Goal: Find specific page/section: Find specific page/section

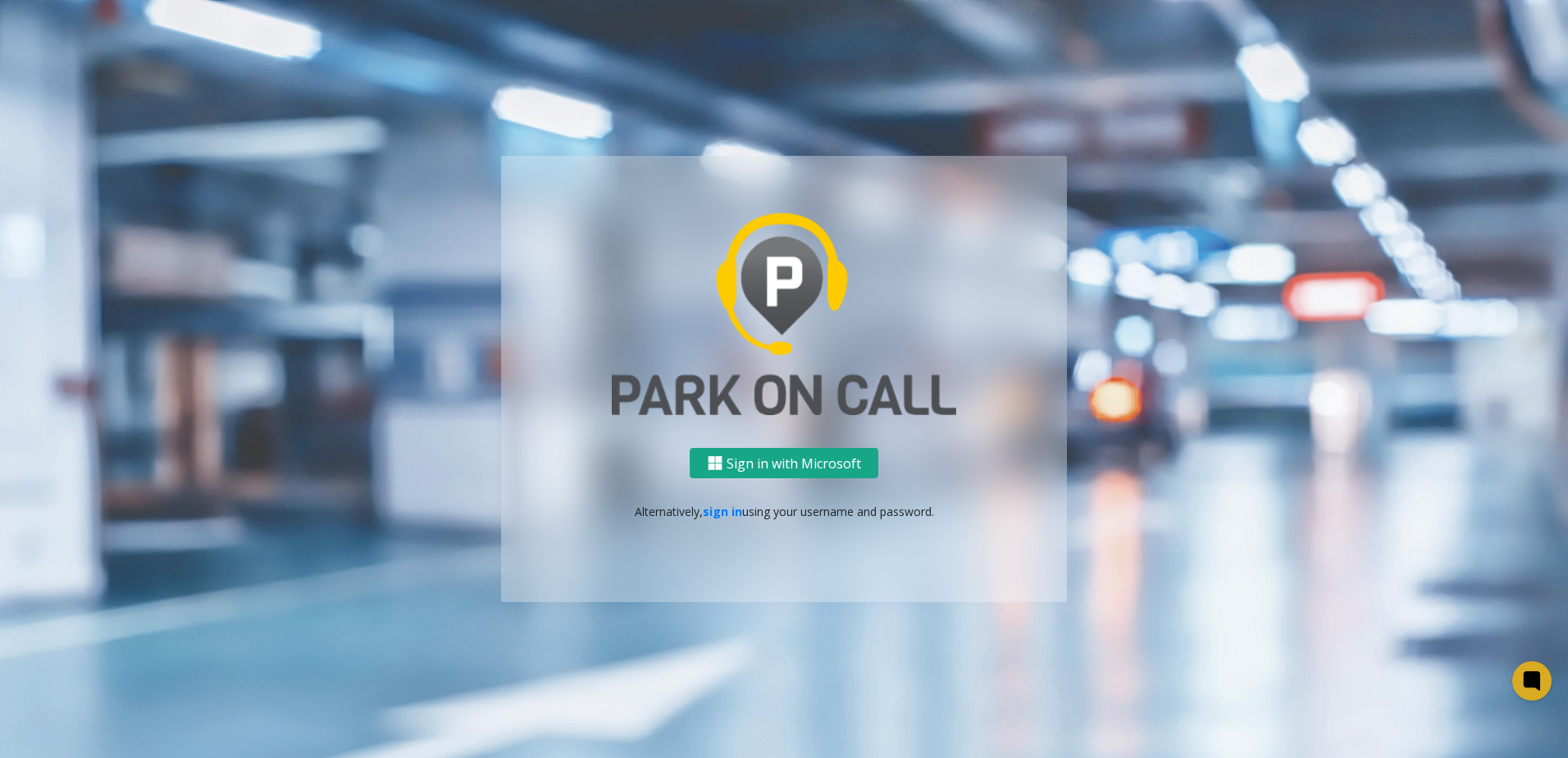
click at [793, 451] on button "Sign in with Microsoft" at bounding box center [784, 463] width 188 height 30
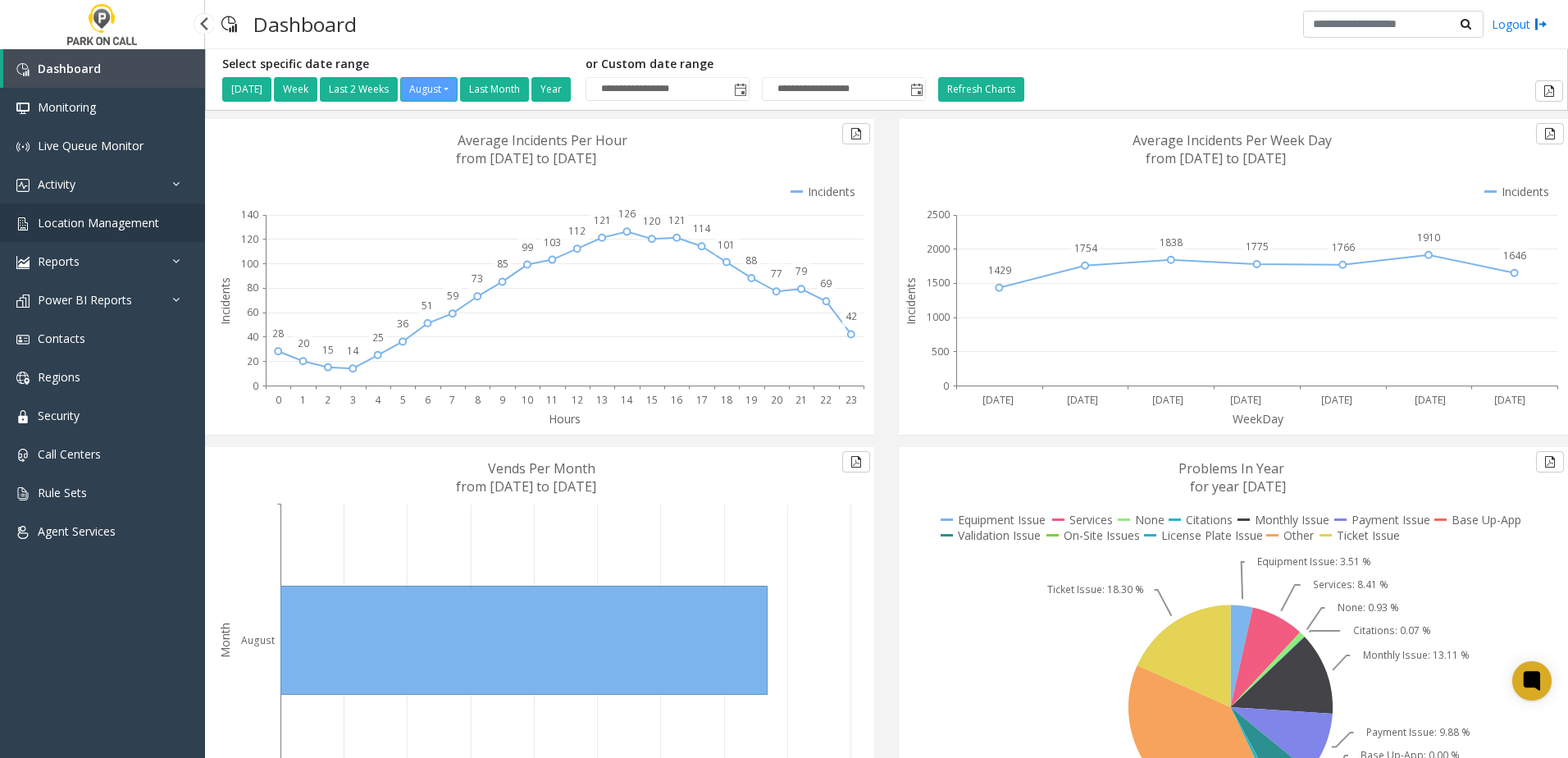
click at [101, 219] on span "Location Management" at bounding box center [98, 223] width 121 height 16
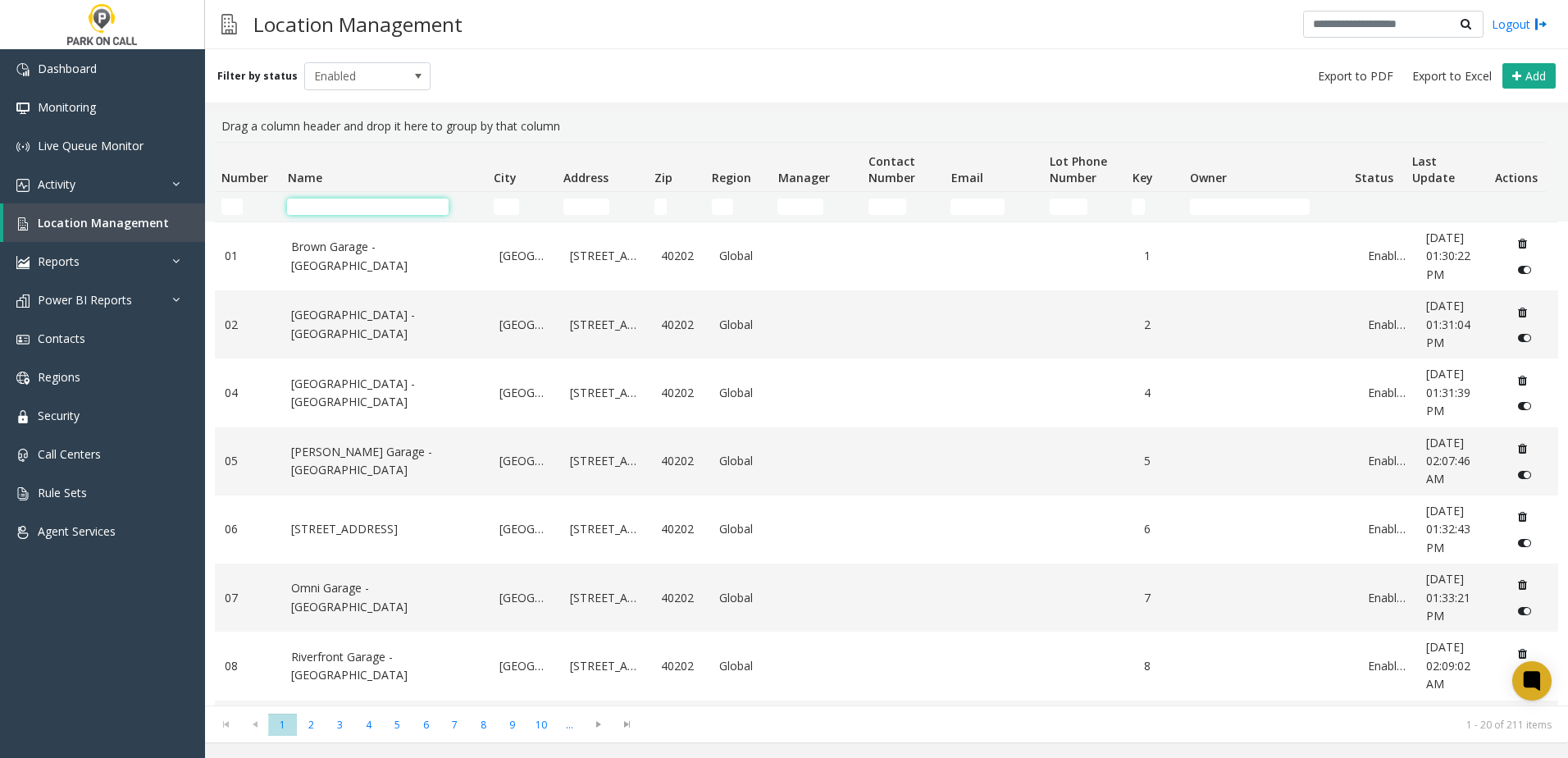
drag, startPoint x: 101, startPoint y: 219, endPoint x: 370, endPoint y: 209, distance: 269.2
click at [370, 209] on input "Name Filter" at bounding box center [368, 207] width 162 height 17
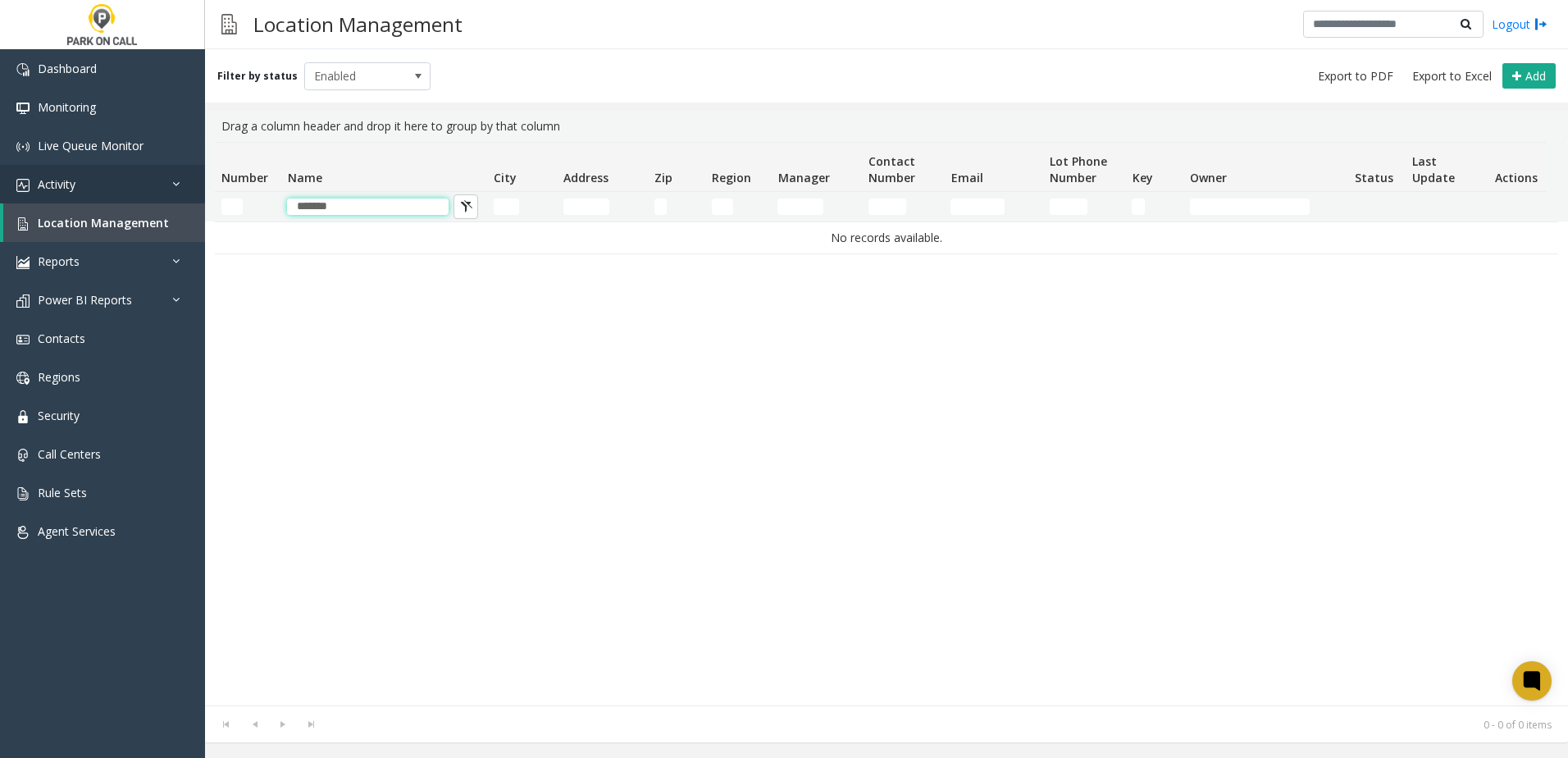
drag, startPoint x: 357, startPoint y: 206, endPoint x: 142, endPoint y: 199, distance: 215.1
click at [142, 199] on app-root "Dashboard Monitoring Live Queue Monitor Activity Daily Activity Lane Activity A…" at bounding box center [784, 379] width 1568 height 758
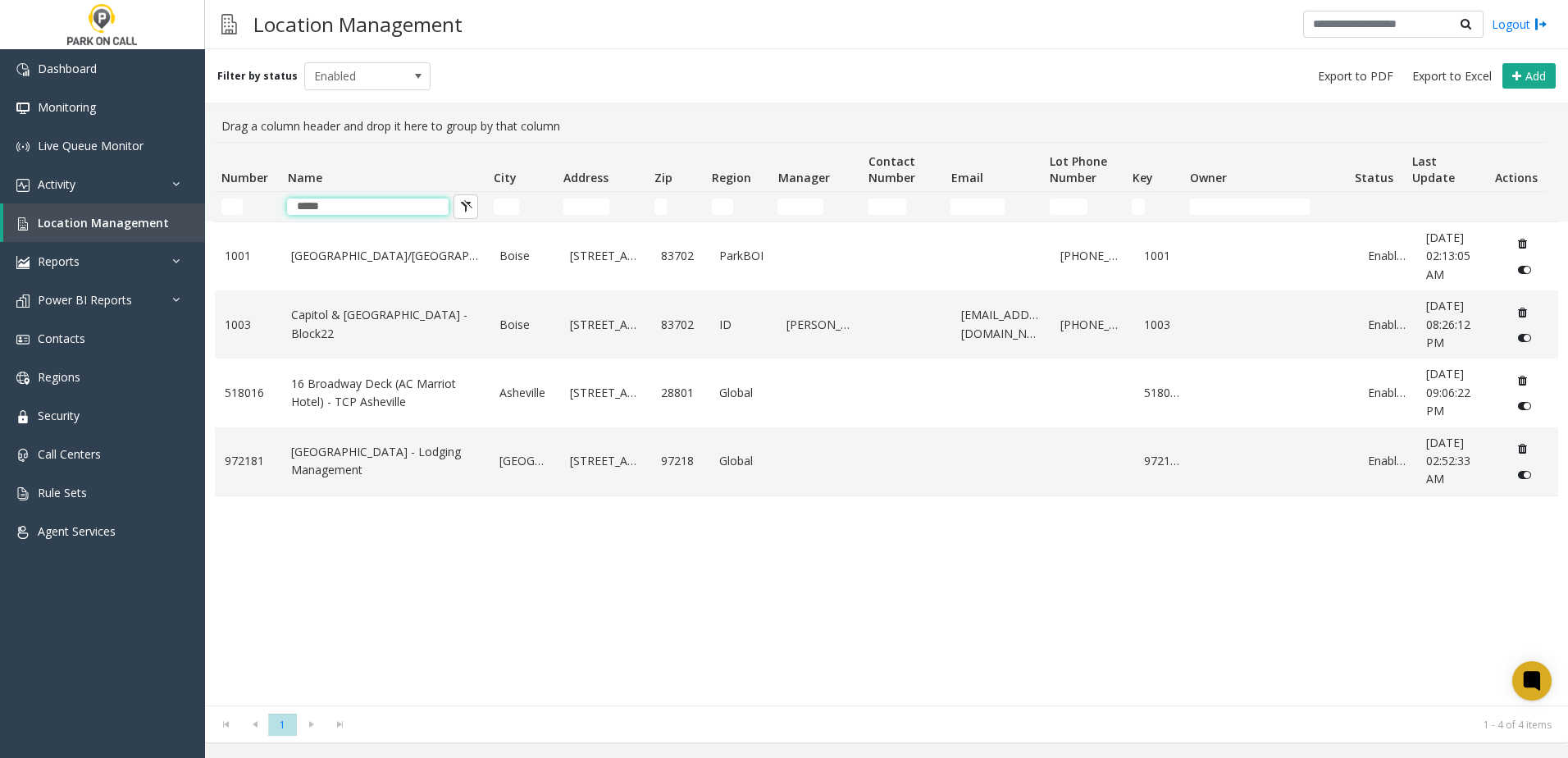
type input "*****"
click at [381, 565] on div "[GEOGRAPHIC_DATA]/[GEOGRAPHIC_DATA][STREET_ADDRESS] [PHONE_NUMBER] 1001 Enabled…" at bounding box center [887, 463] width 1343 height 484
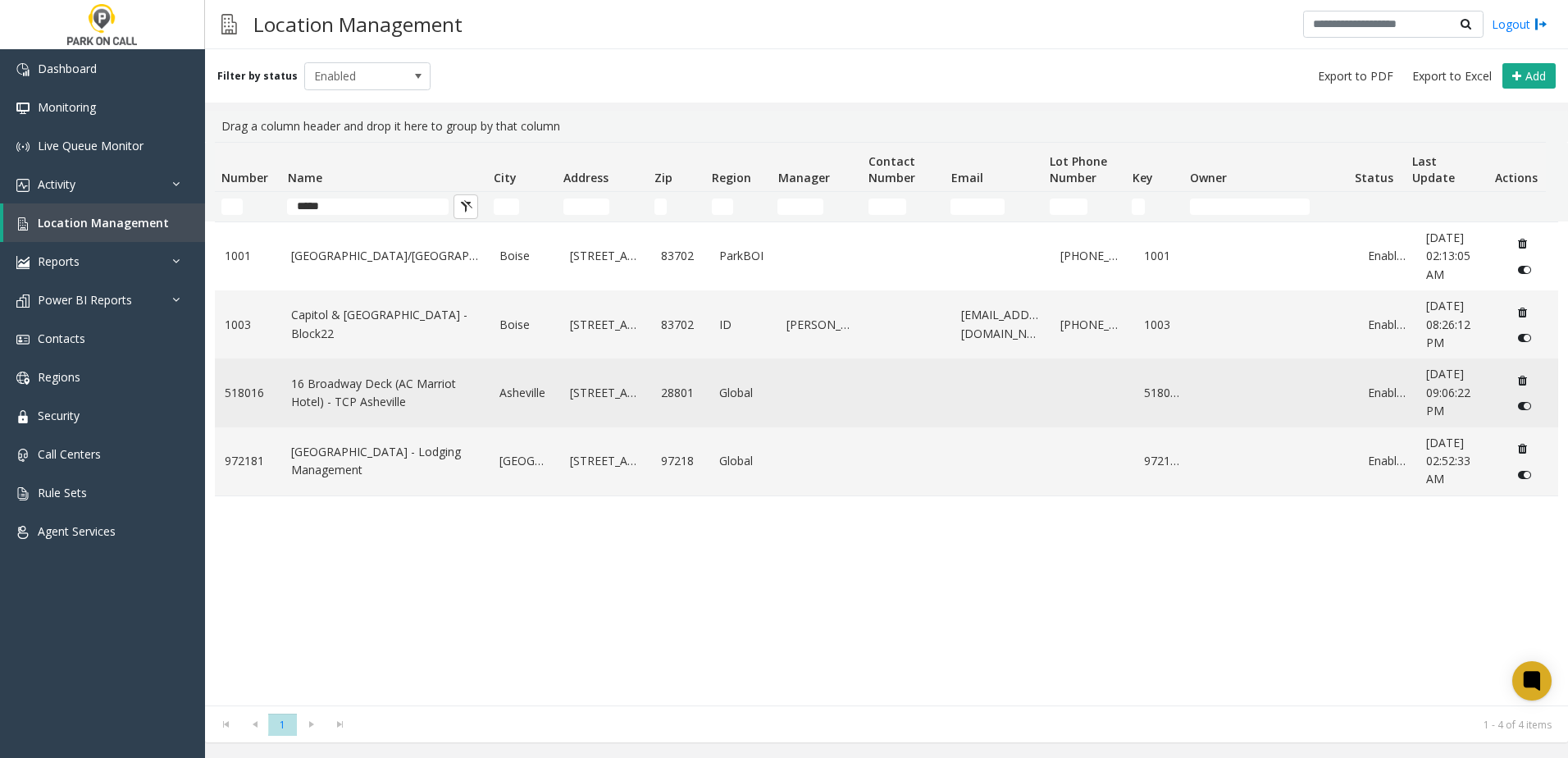
click at [351, 397] on link "16 Broadway Deck (AC Marriot Hotel) - TCP Asheville" at bounding box center [385, 394] width 188 height 37
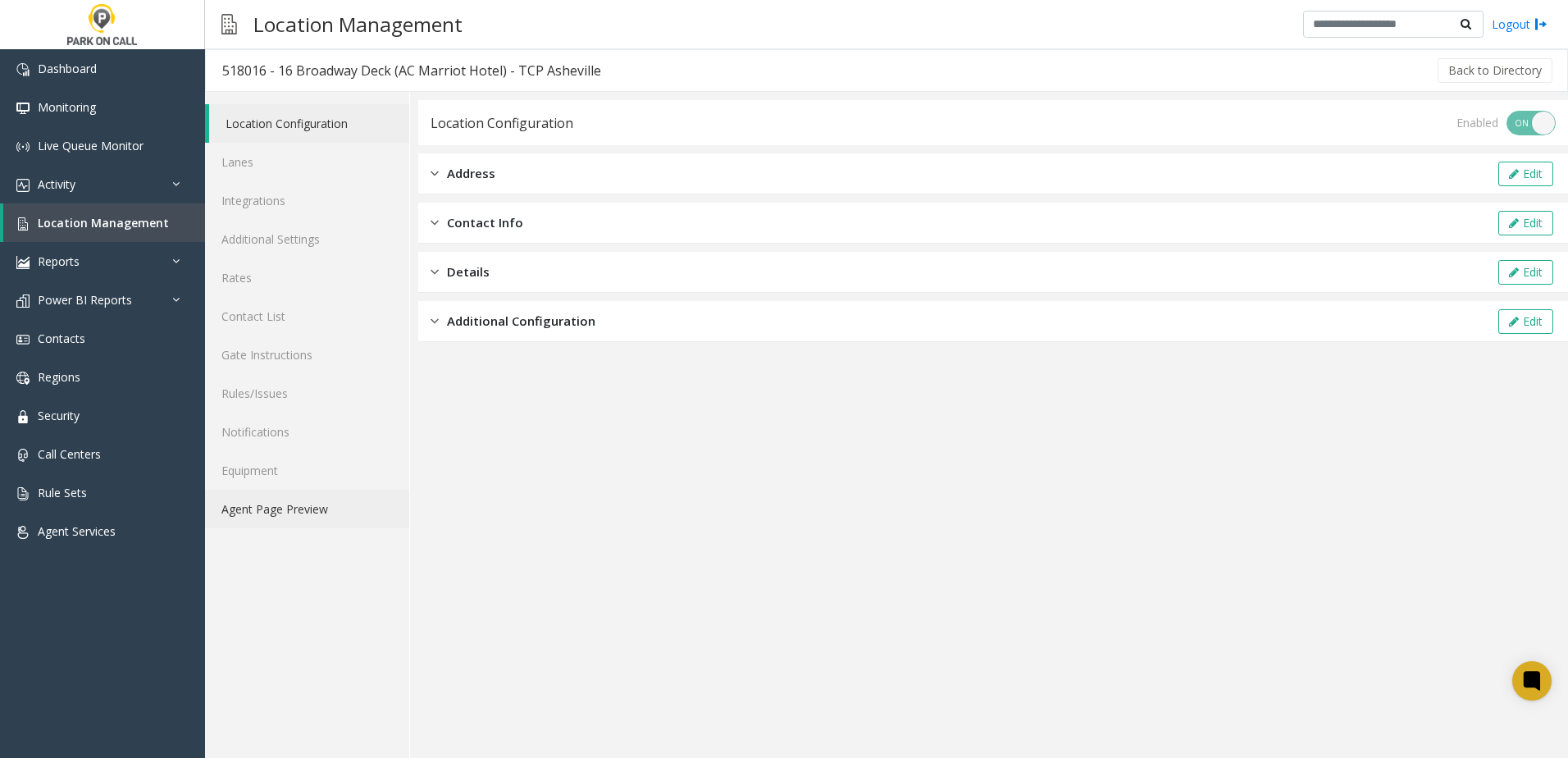
click at [270, 512] on link "Agent Page Preview" at bounding box center [307, 509] width 204 height 39
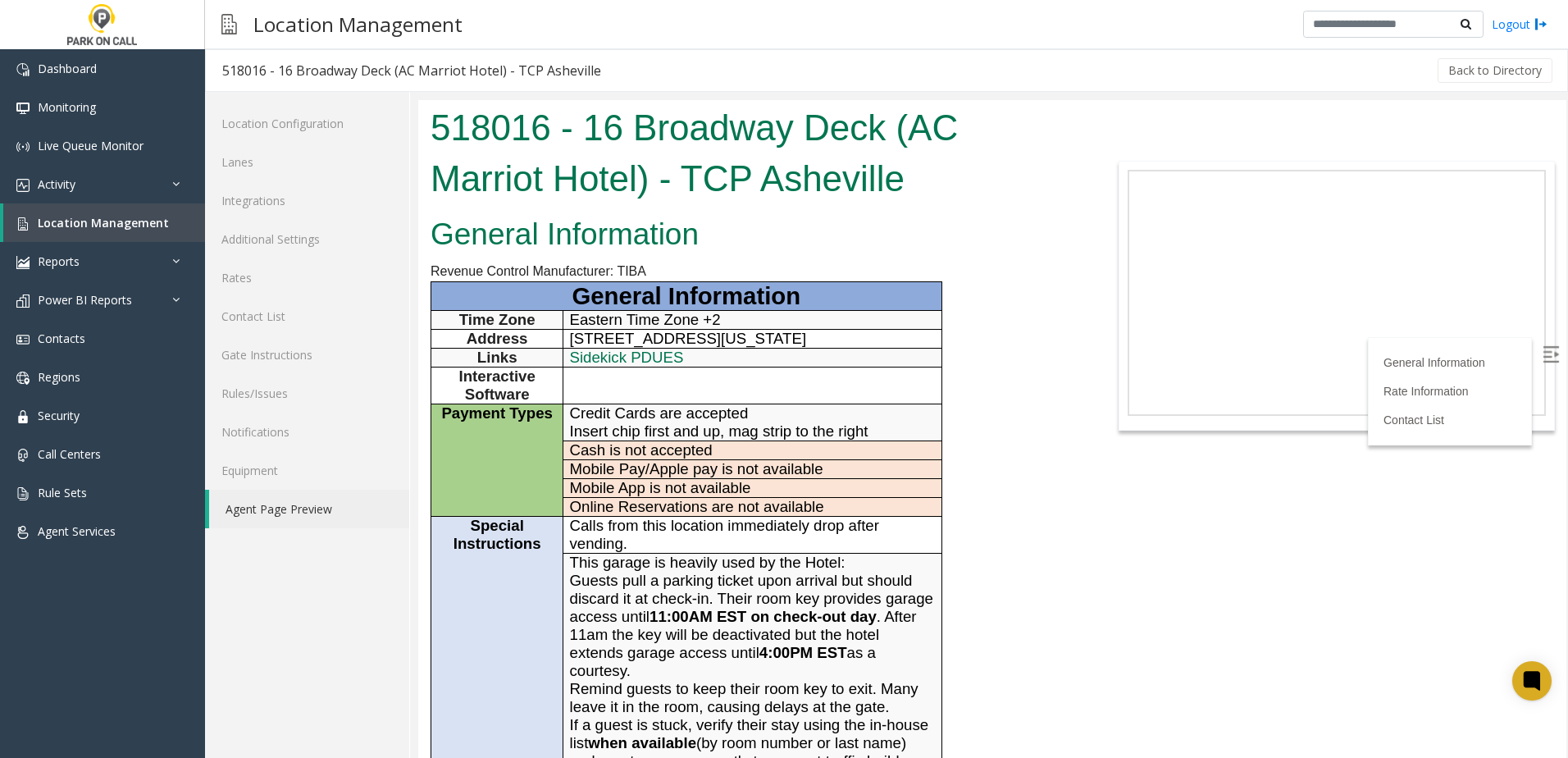
scroll to position [410, 0]
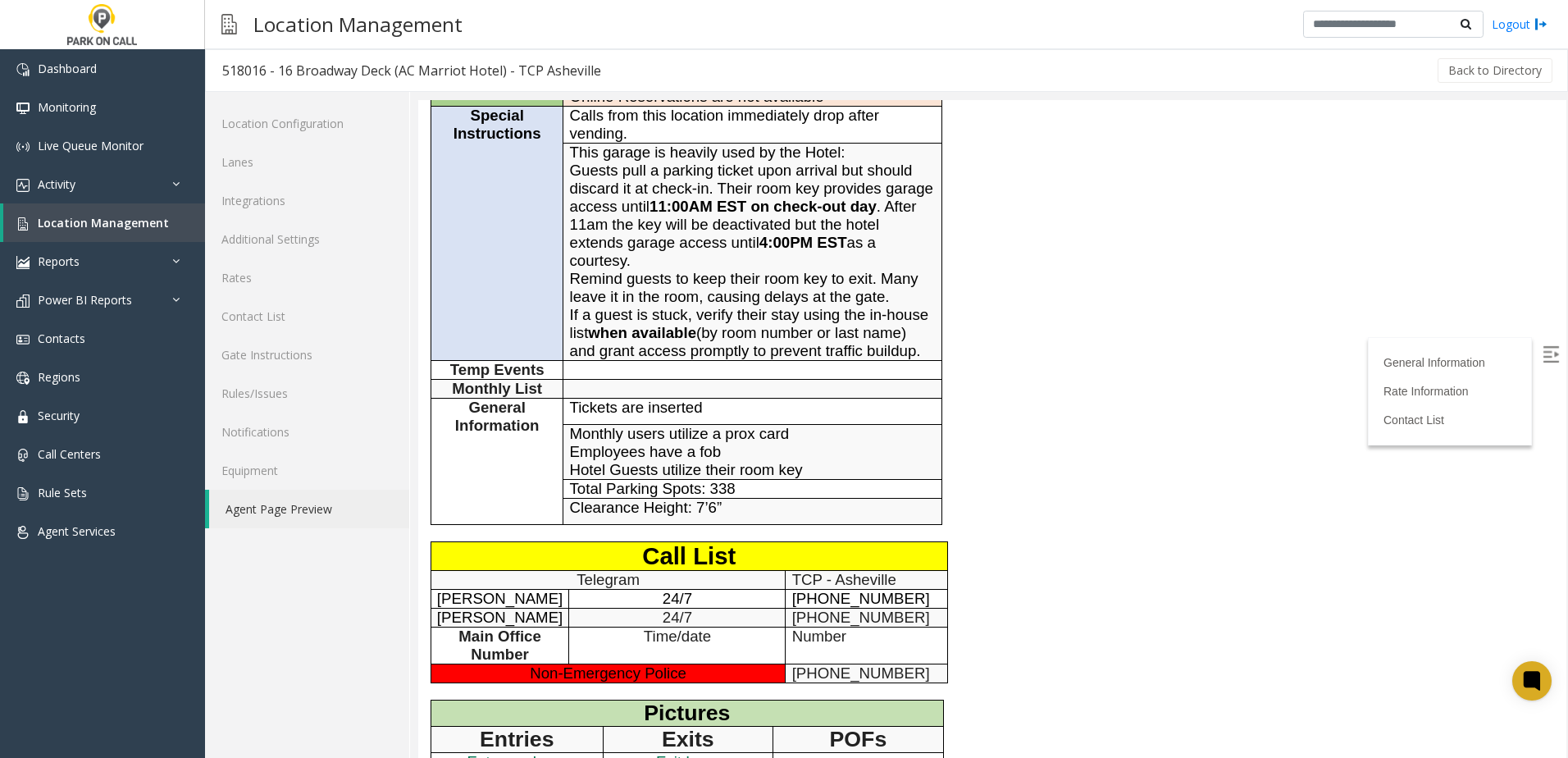
click at [517, 600] on span "[PERSON_NAME]" at bounding box center [500, 598] width 126 height 18
click at [1044, 555] on div "General Information Revenue Control Manufacturer: TIBA General Information Time…" at bounding box center [753, 366] width 670 height 1132
click at [677, 595] on font "24/7" at bounding box center [676, 598] width 29 height 18
click at [701, 600] on p "24/7" at bounding box center [677, 599] width 216 height 18
drag, startPoint x: 687, startPoint y: 601, endPoint x: 632, endPoint y: 597, distance: 55.1
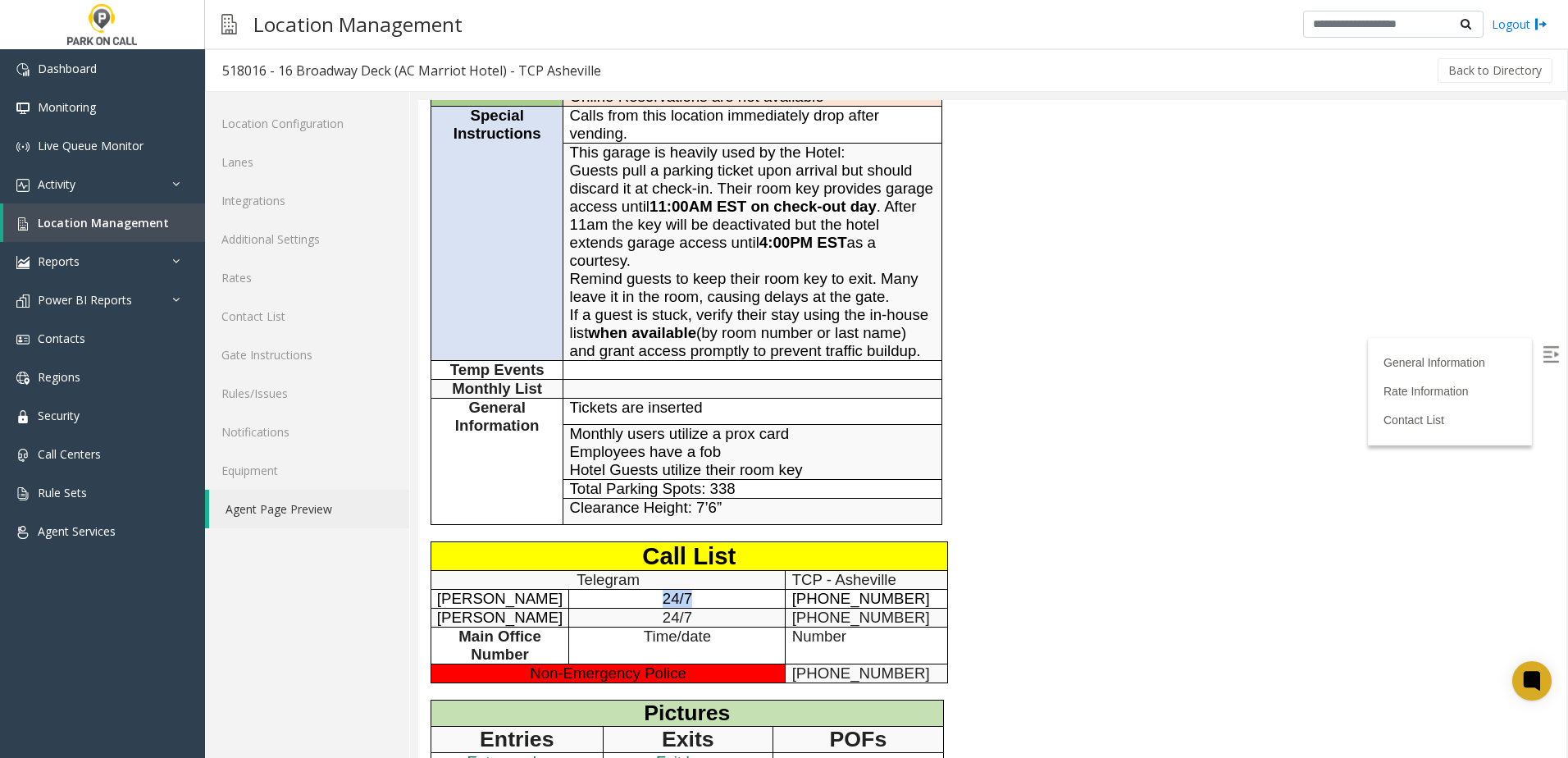
click at [632, 597] on p "24/7" at bounding box center [677, 599] width 216 height 18
click at [632, 596] on p "24/7" at bounding box center [677, 599] width 216 height 18
click at [1079, 554] on div "General Information Revenue Control Manufacturer: TIBA General Information Time…" at bounding box center [753, 366] width 670 height 1132
click at [109, 219] on span "Location Management" at bounding box center [103, 223] width 131 height 16
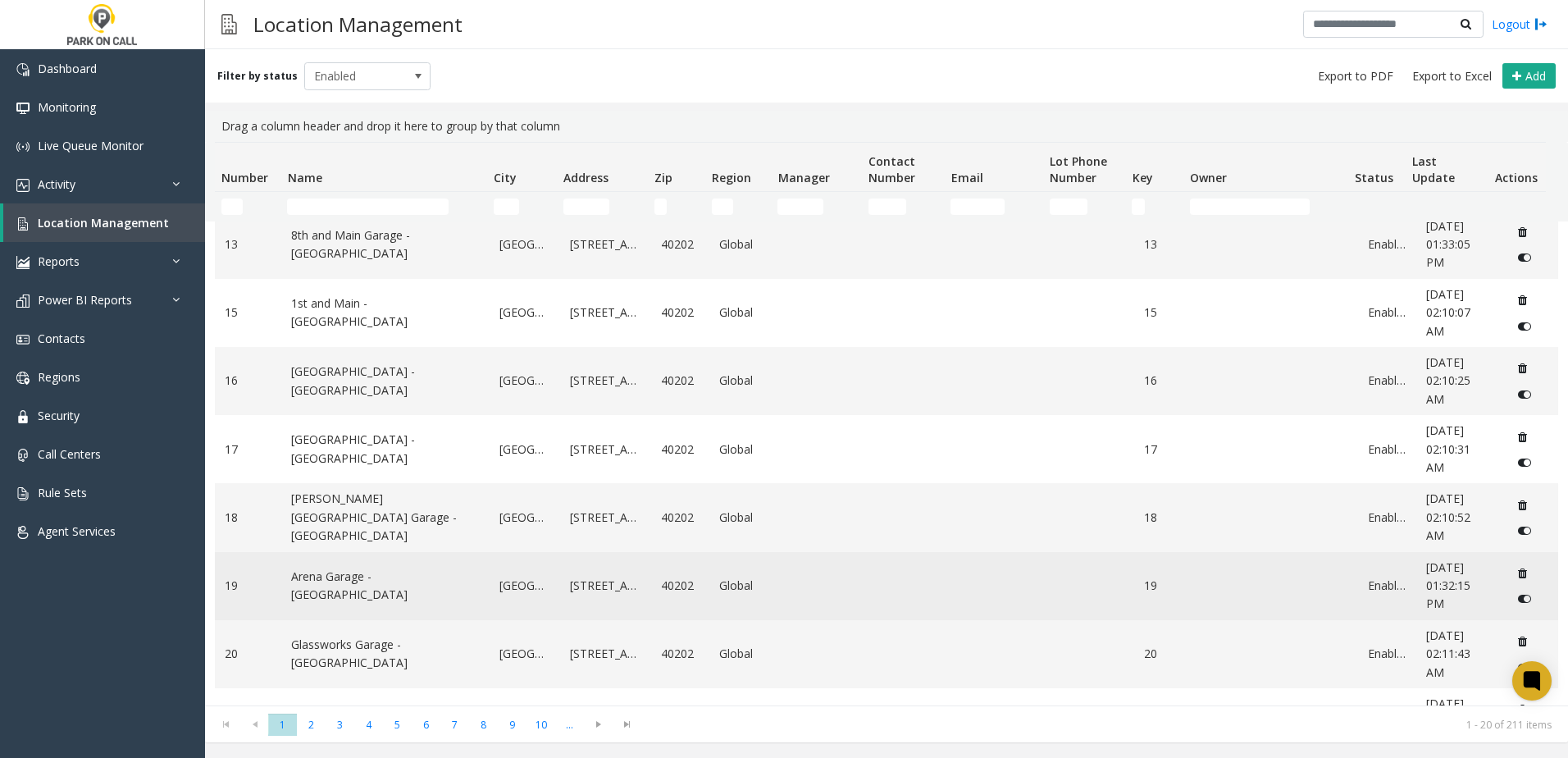
scroll to position [883, 0]
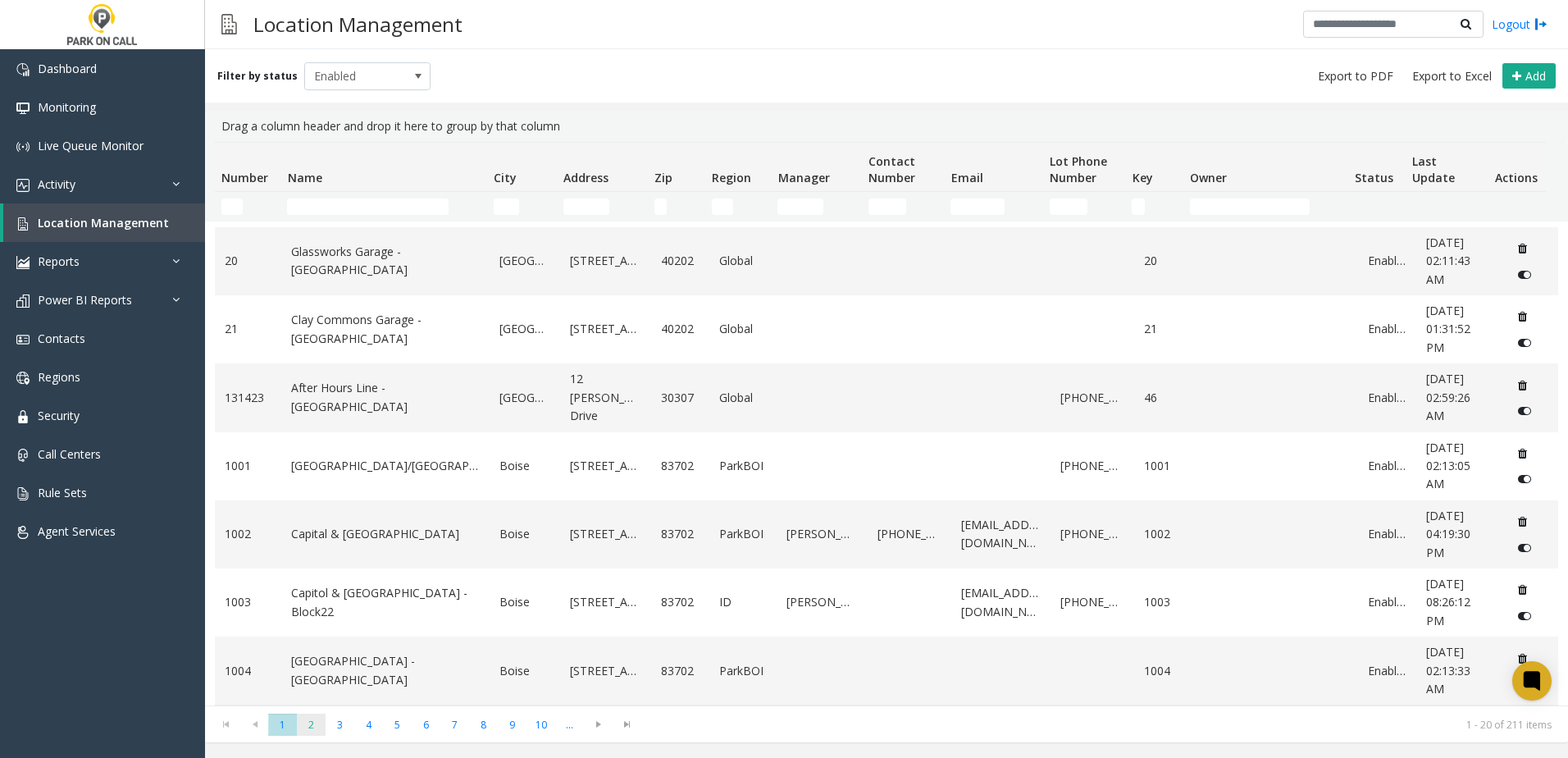
click at [316, 725] on span "2" at bounding box center [311, 724] width 28 height 22
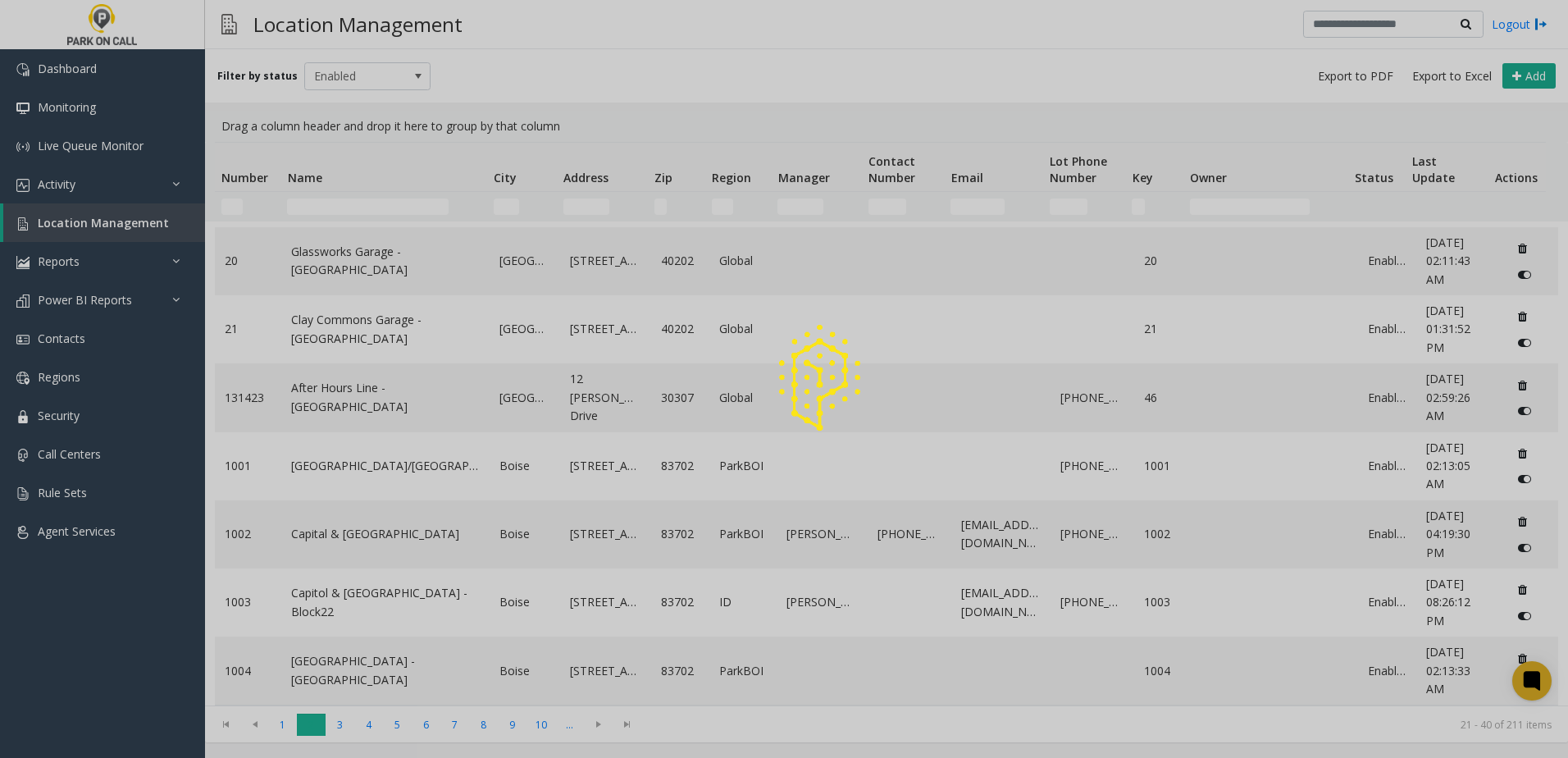
scroll to position [0, 0]
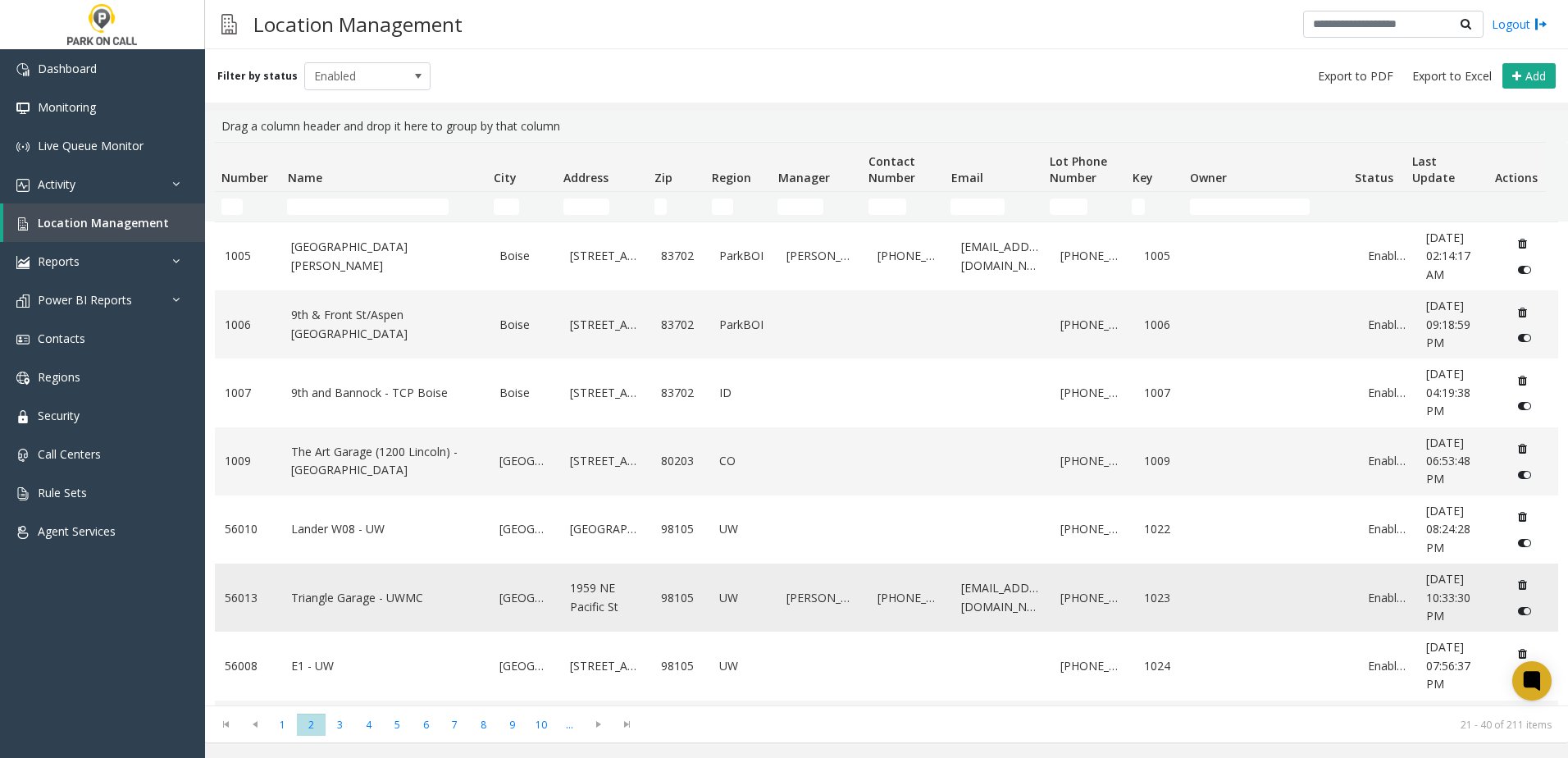
drag, startPoint x: 345, startPoint y: 662, endPoint x: 373, endPoint y: 594, distance: 73.5
drag, startPoint x: 373, startPoint y: 594, endPoint x: 772, endPoint y: 34, distance: 687.6
click at [774, 34] on div "Location Management Logout" at bounding box center [887, 24] width 1363 height 49
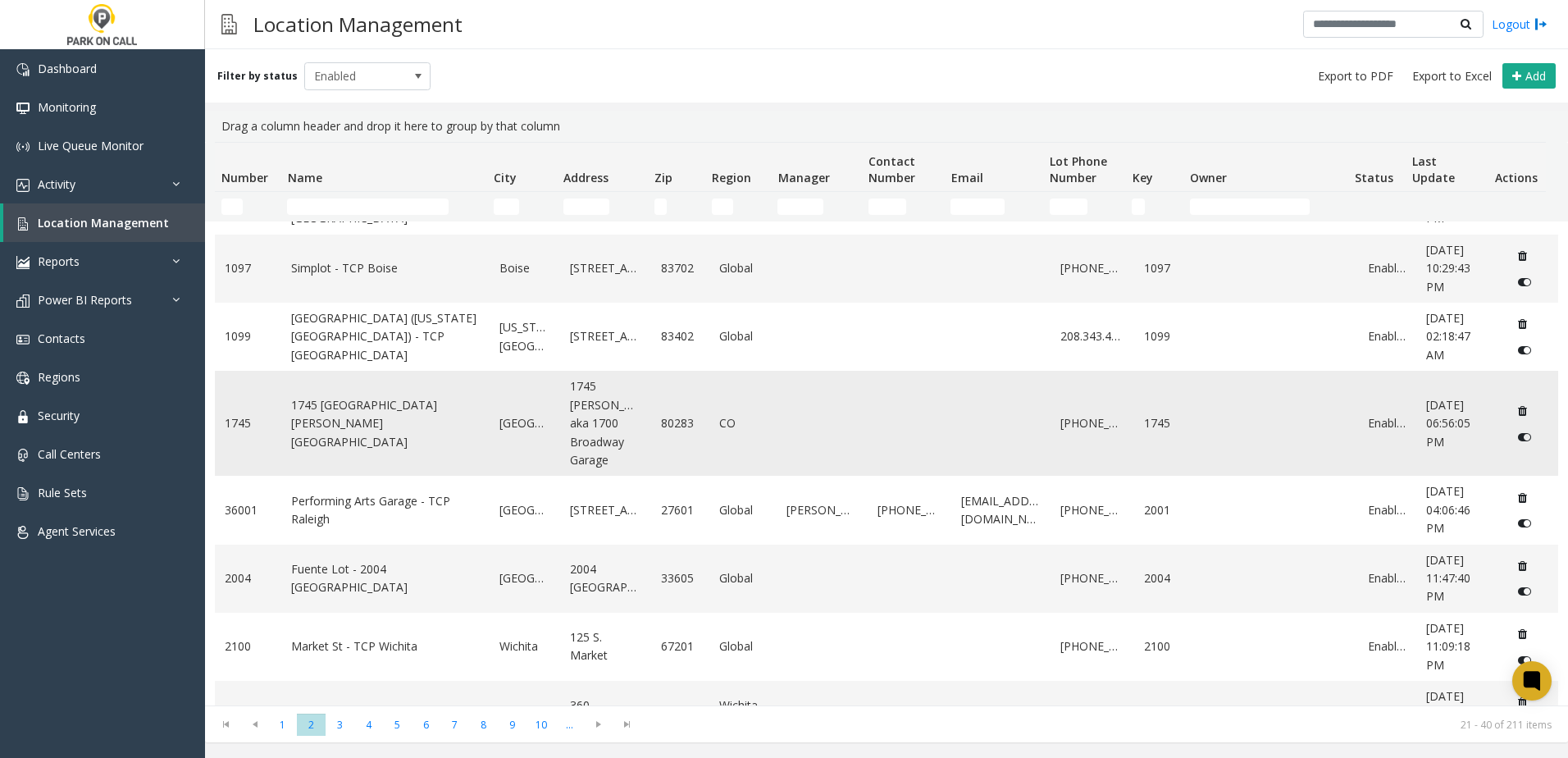
scroll to position [939, 0]
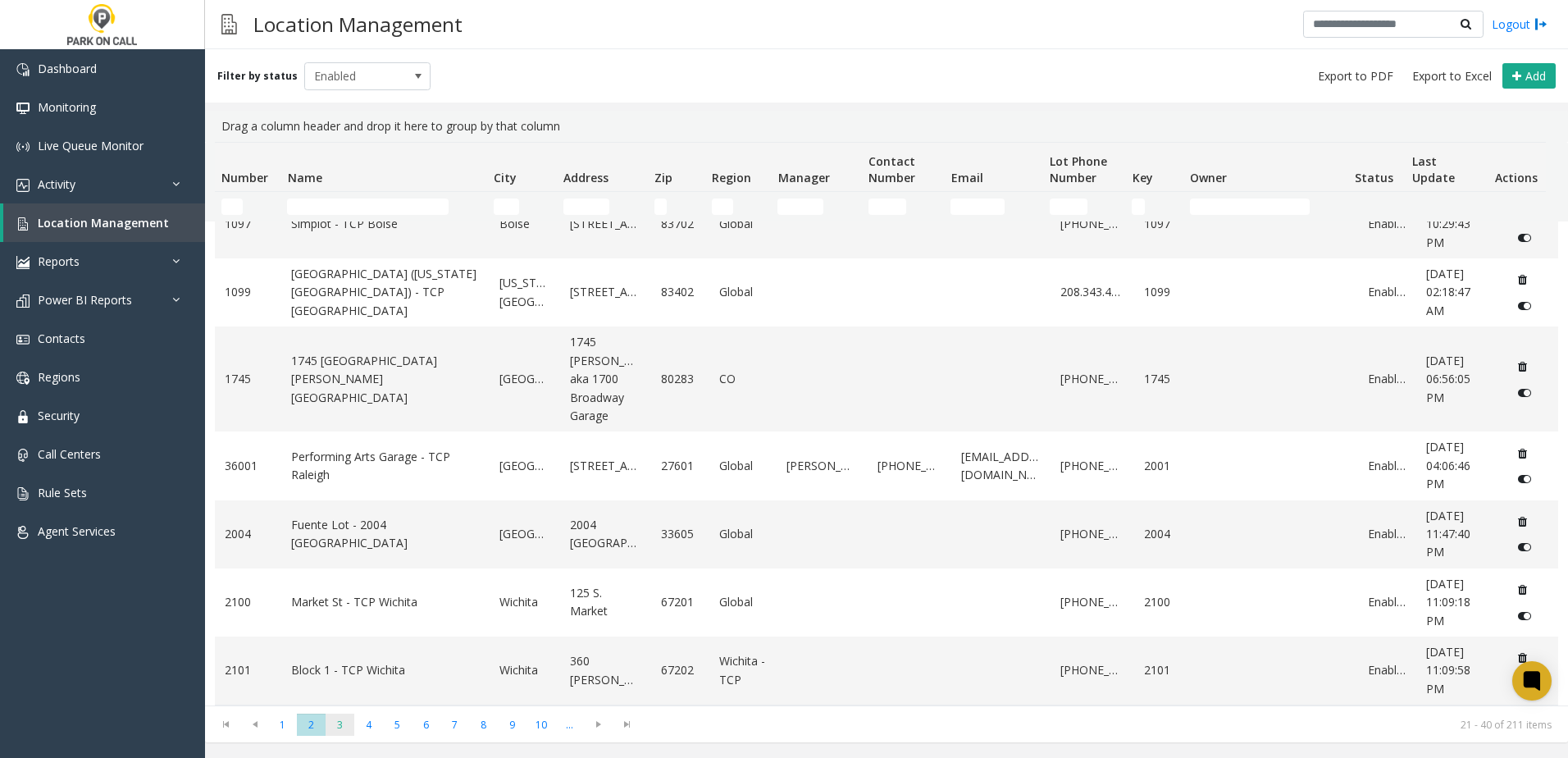
click at [338, 724] on span "3" at bounding box center [340, 724] width 28 height 22
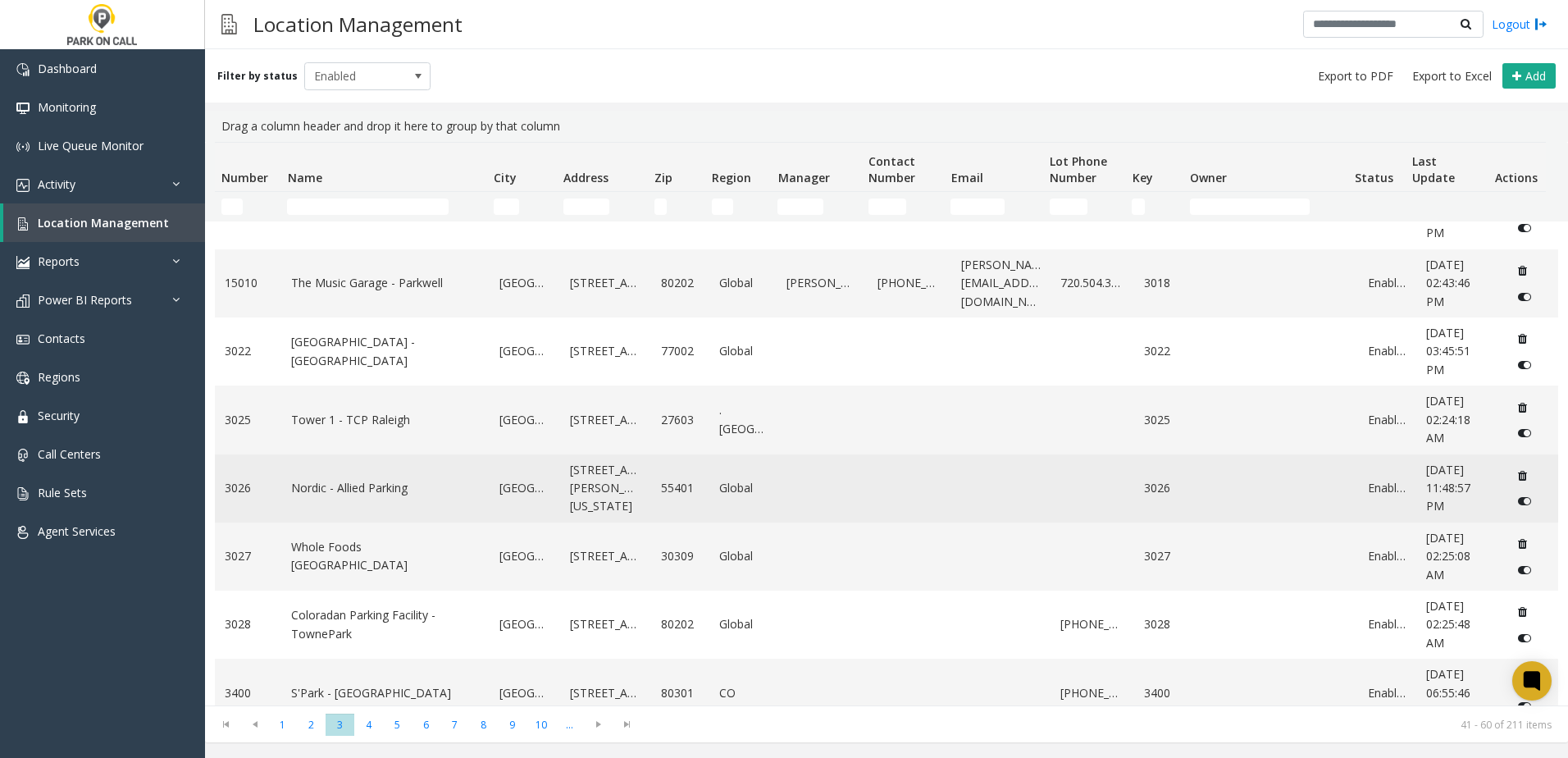
scroll to position [883, 0]
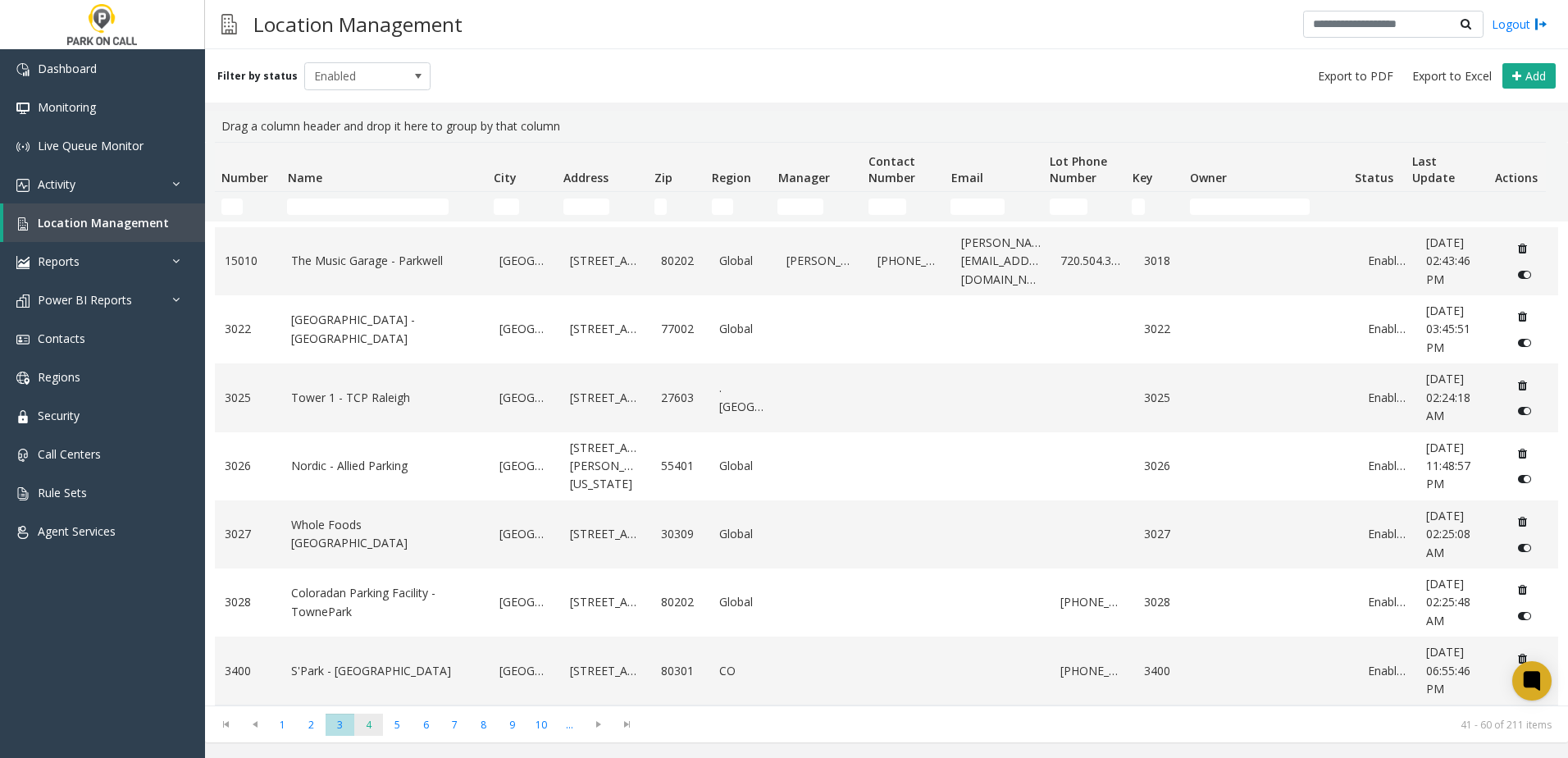
click at [370, 730] on span "4" at bounding box center [368, 724] width 28 height 22
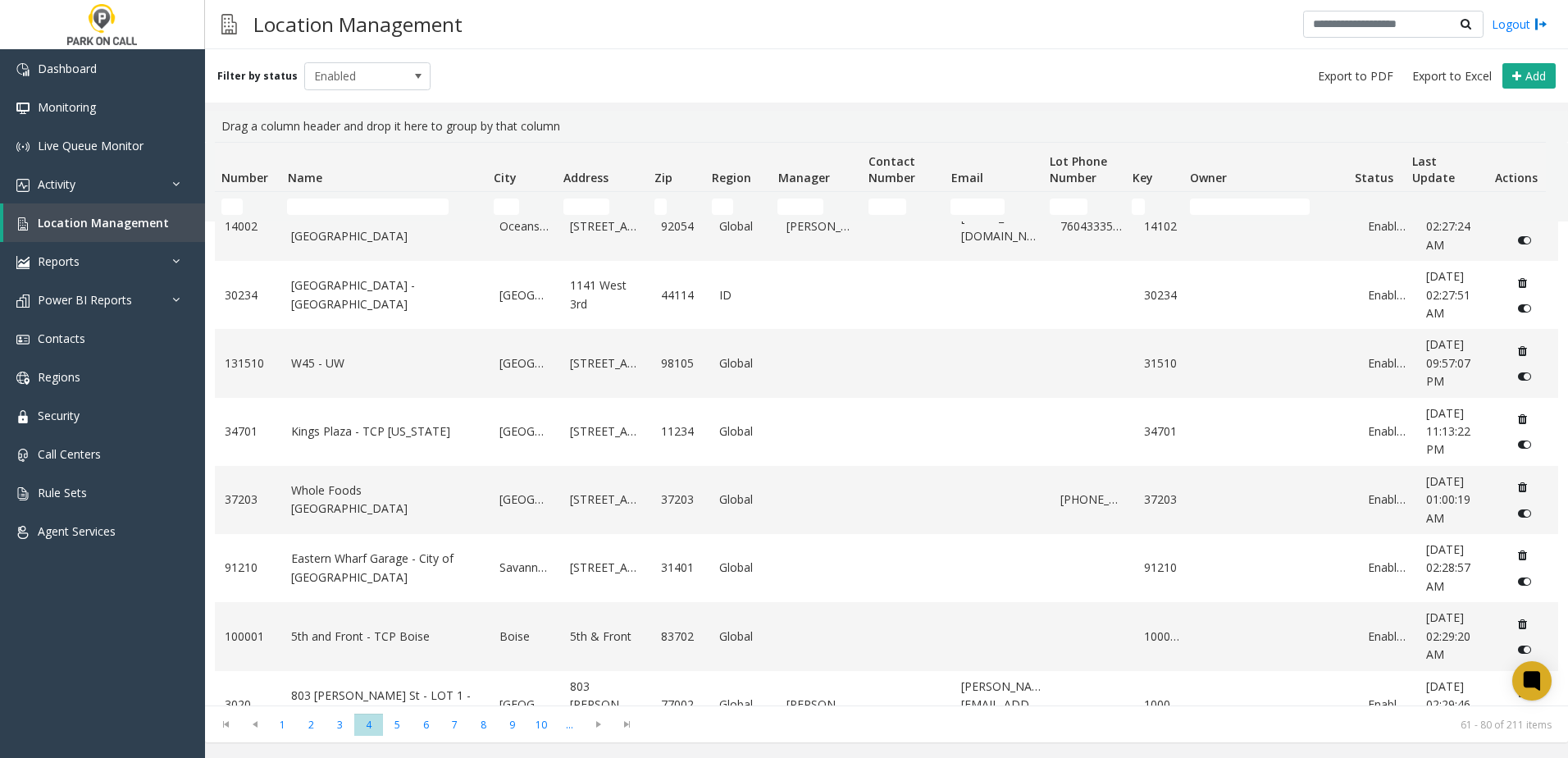
scroll to position [920, 0]
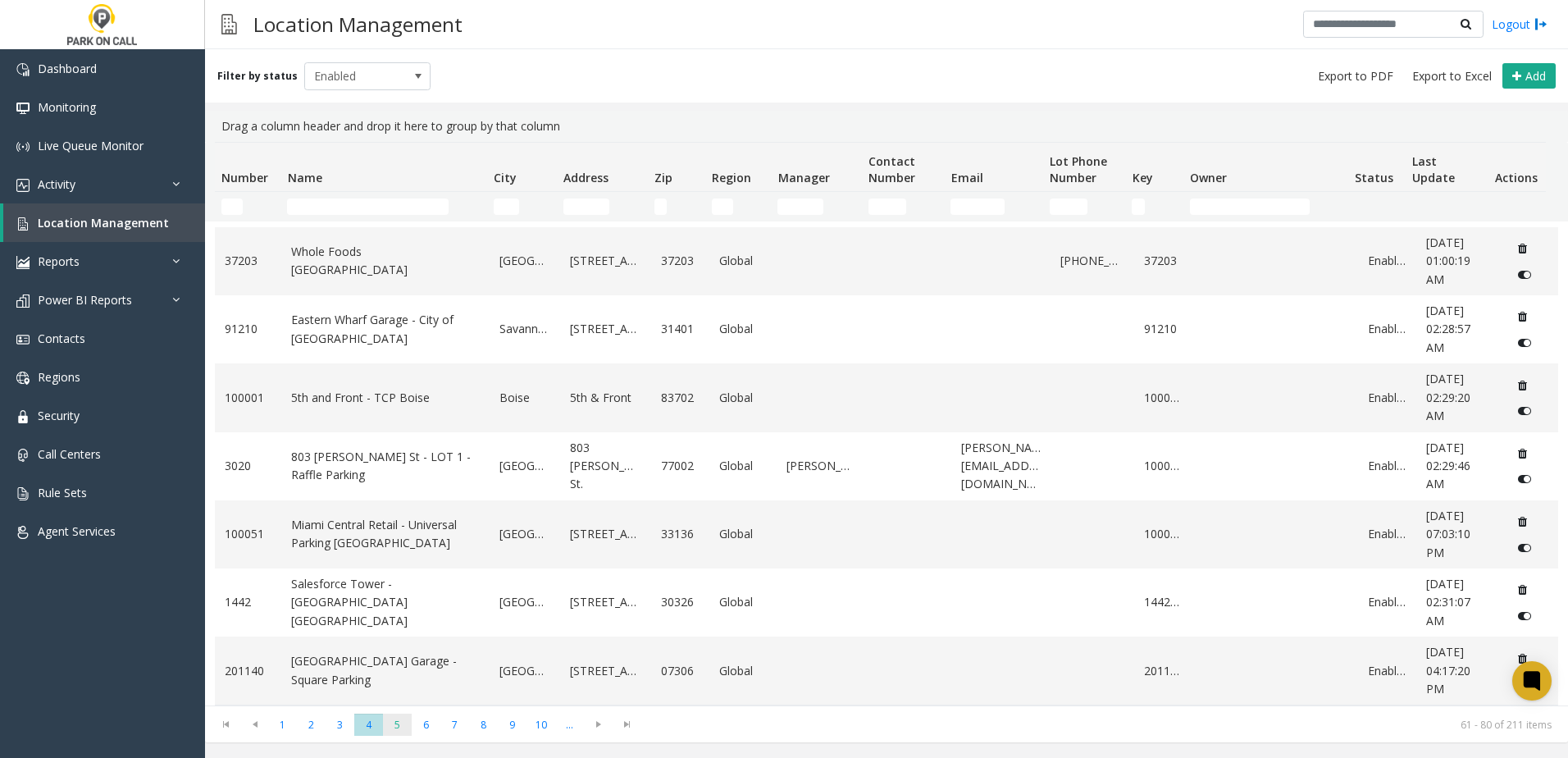
click at [405, 730] on span "5" at bounding box center [397, 724] width 28 height 22
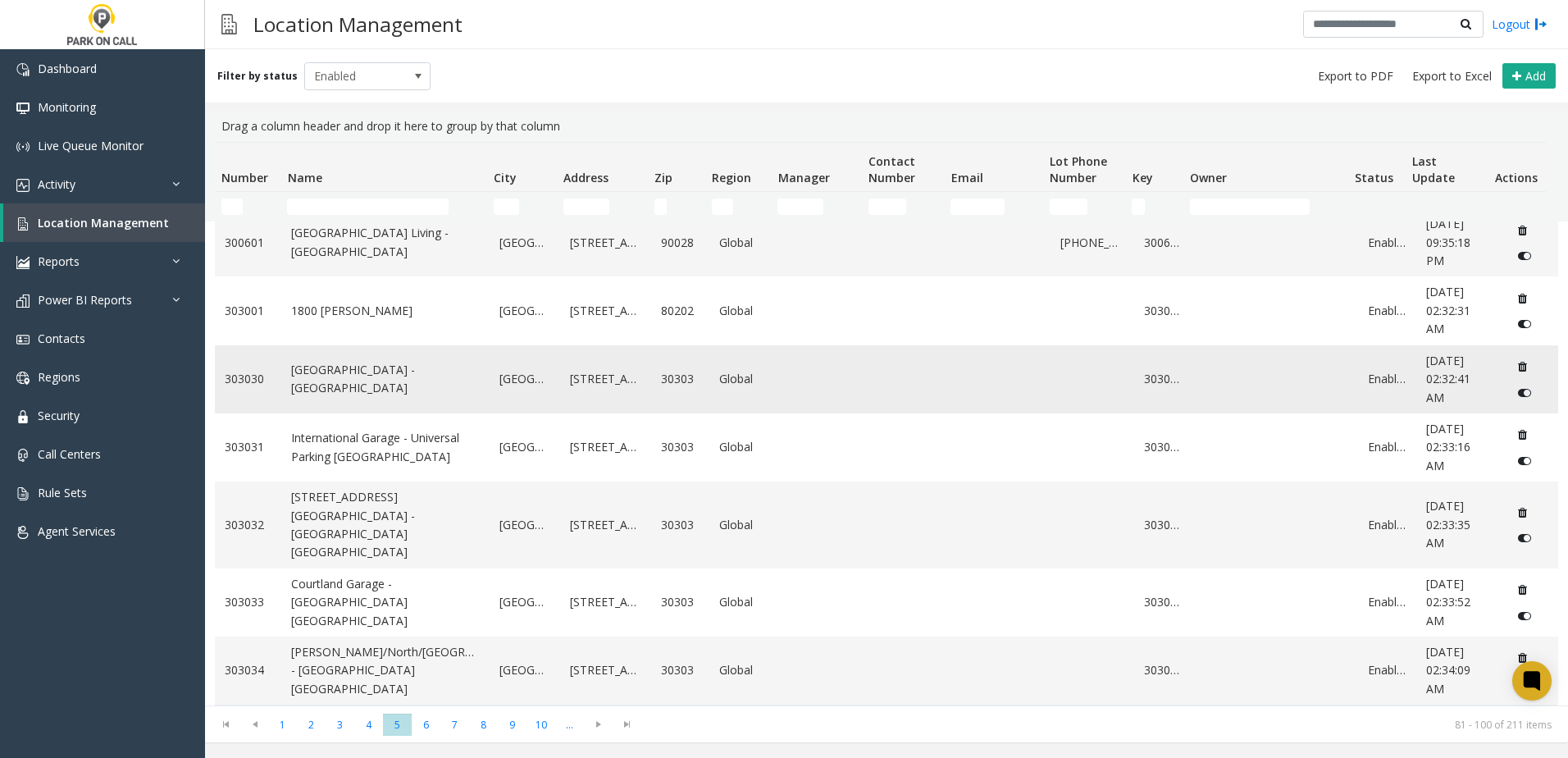
scroll to position [1012, 0]
click at [438, 725] on span "6" at bounding box center [426, 724] width 28 height 22
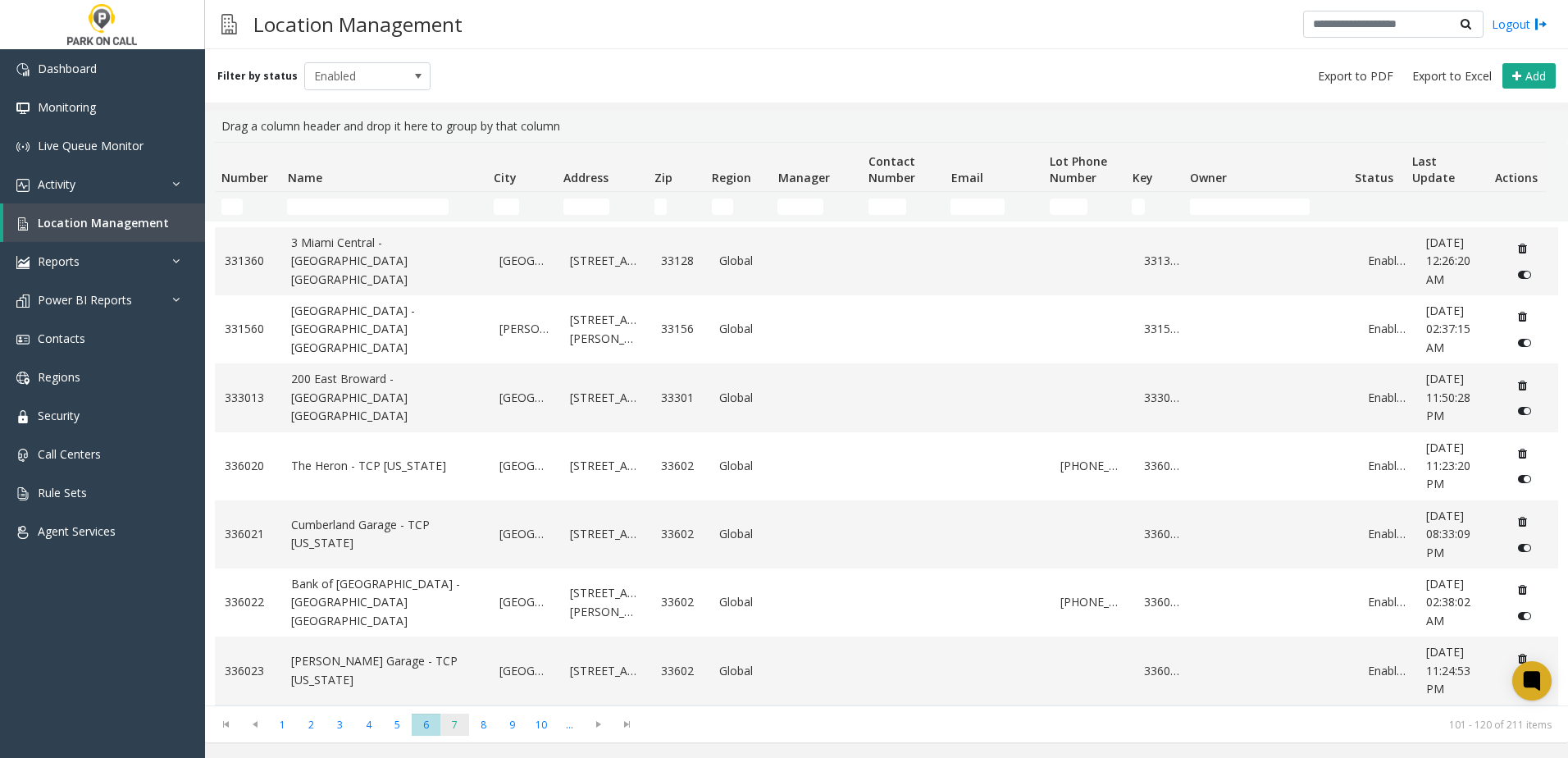
click at [462, 726] on span "7" at bounding box center [455, 724] width 28 height 22
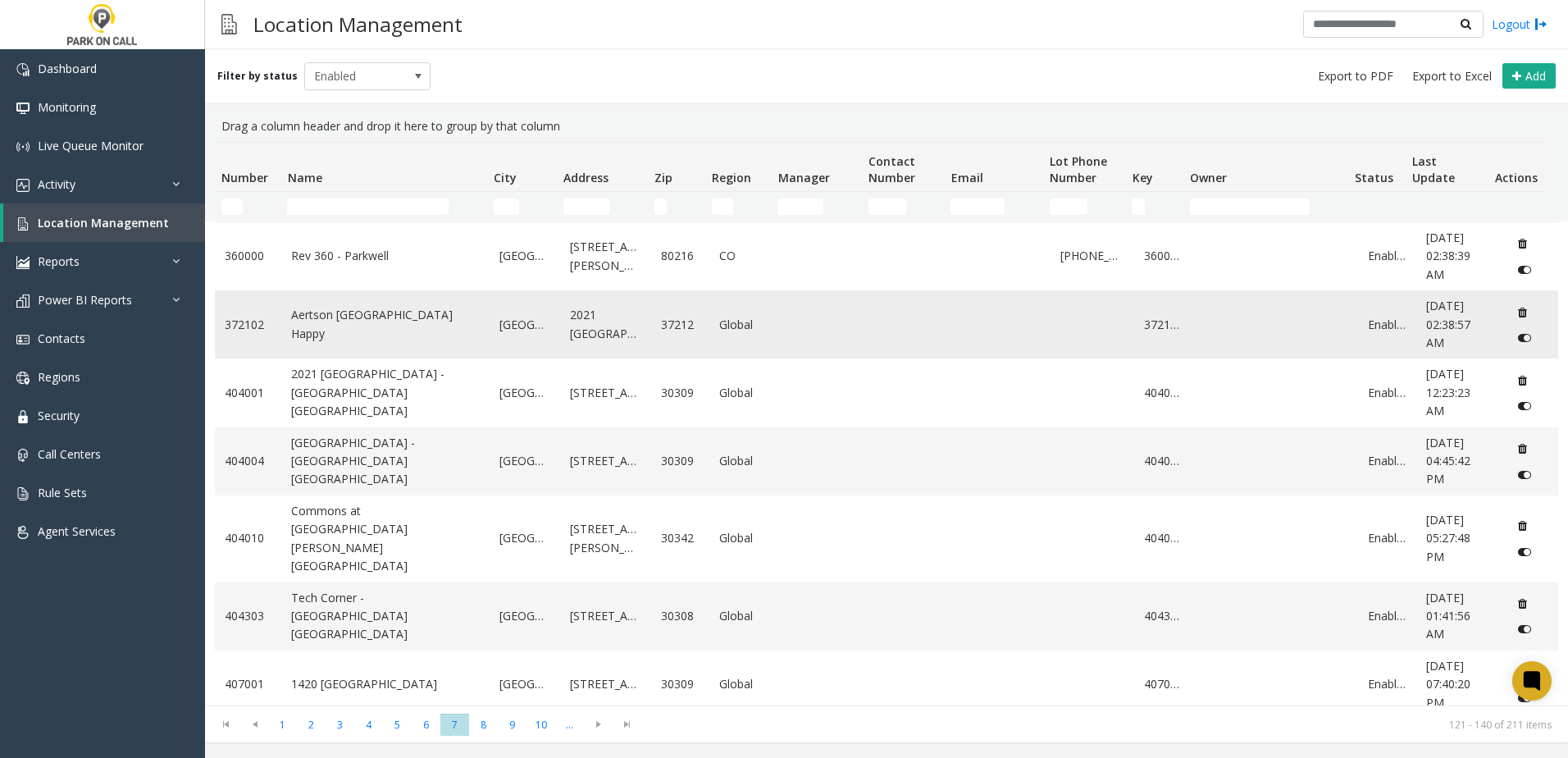
click at [343, 329] on link "Aertson [GEOGRAPHIC_DATA] Happy" at bounding box center [385, 324] width 188 height 37
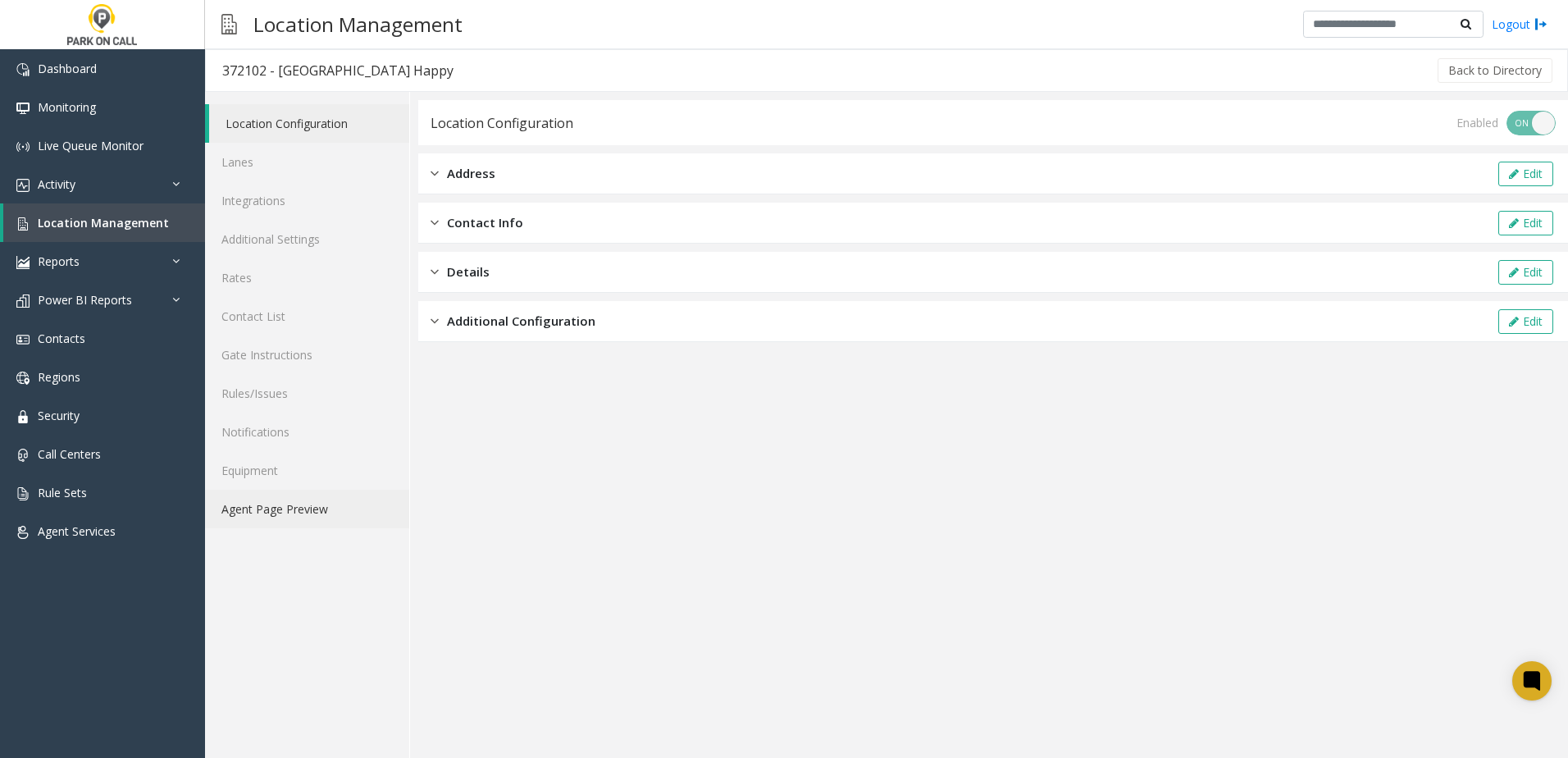
click at [316, 516] on link "Agent Page Preview" at bounding box center [307, 509] width 204 height 39
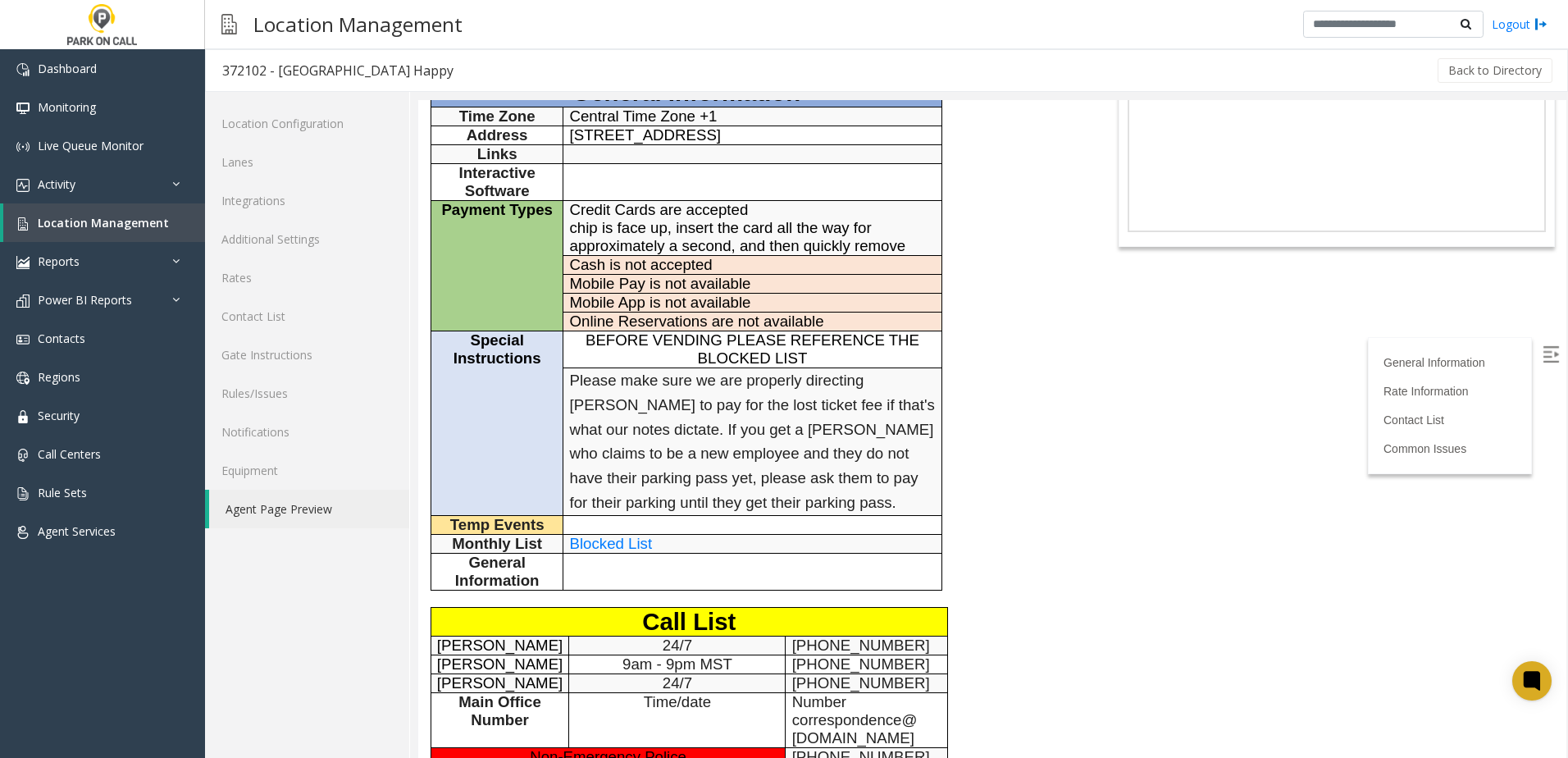
scroll to position [328, 0]
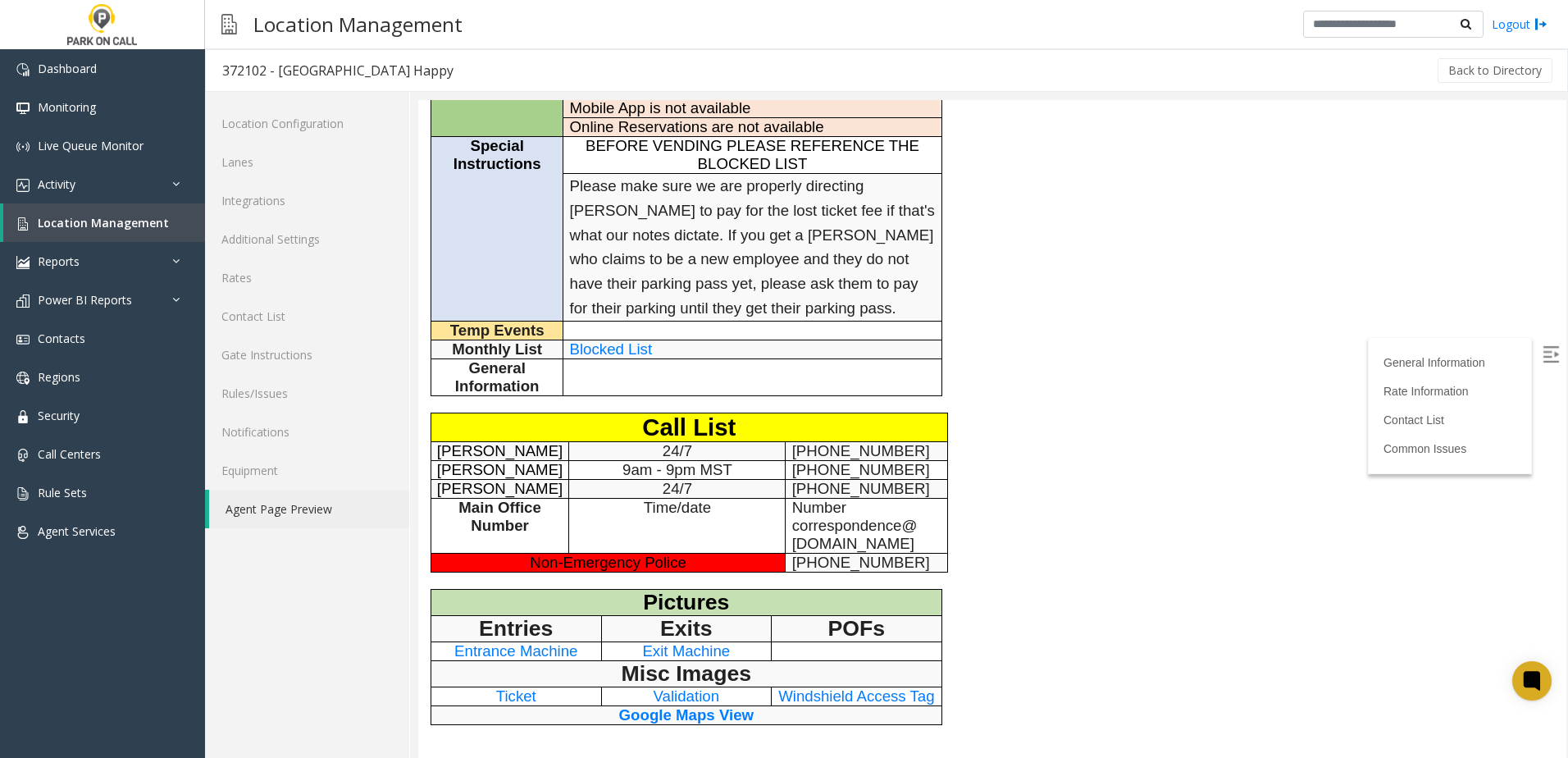
click at [1128, 430] on html "372102 - [GEOGRAPHIC_DATA] Happy General Information General Information Time Z…" at bounding box center [992, 101] width 1148 height 658
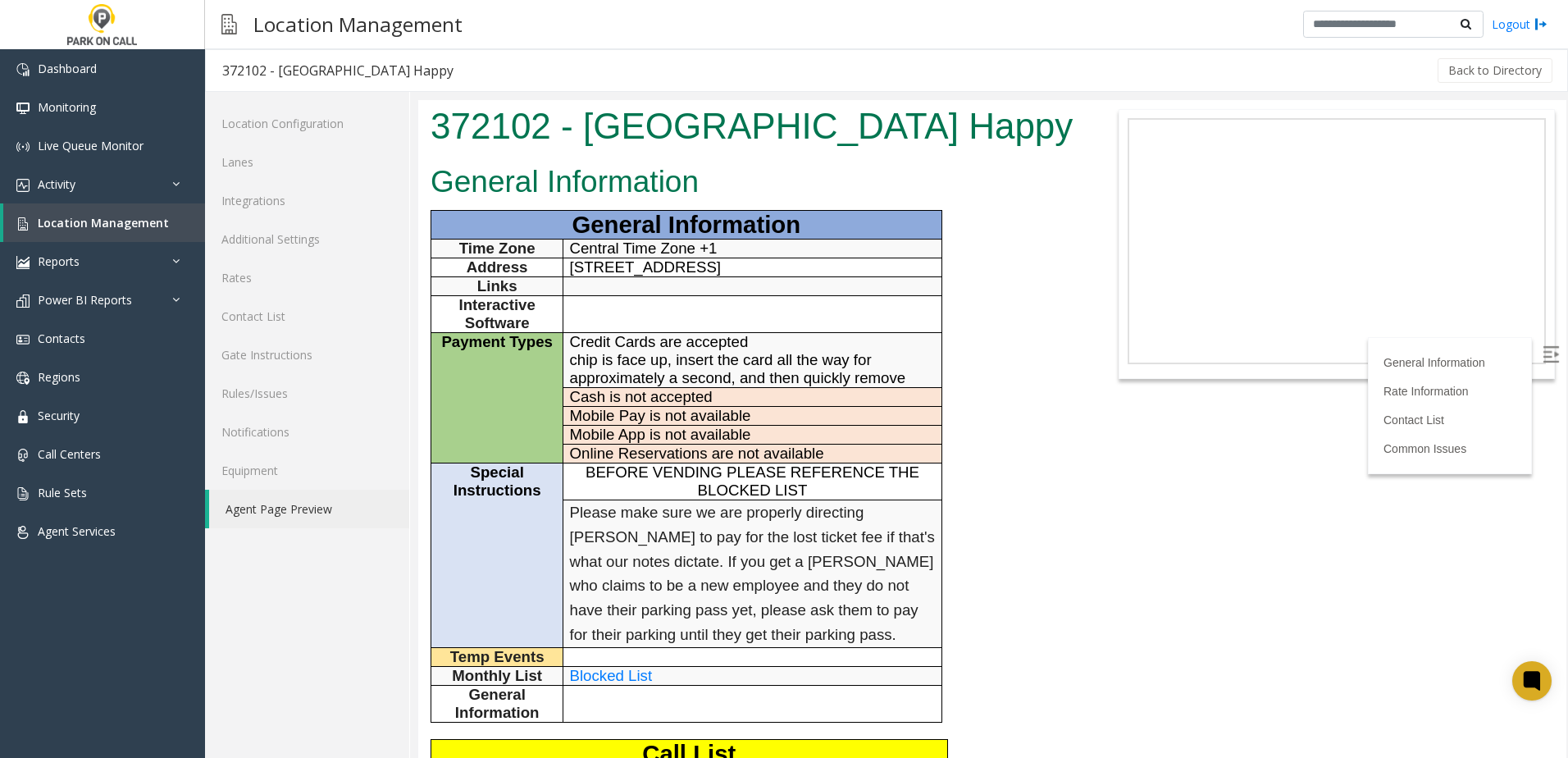
scroll to position [0, 0]
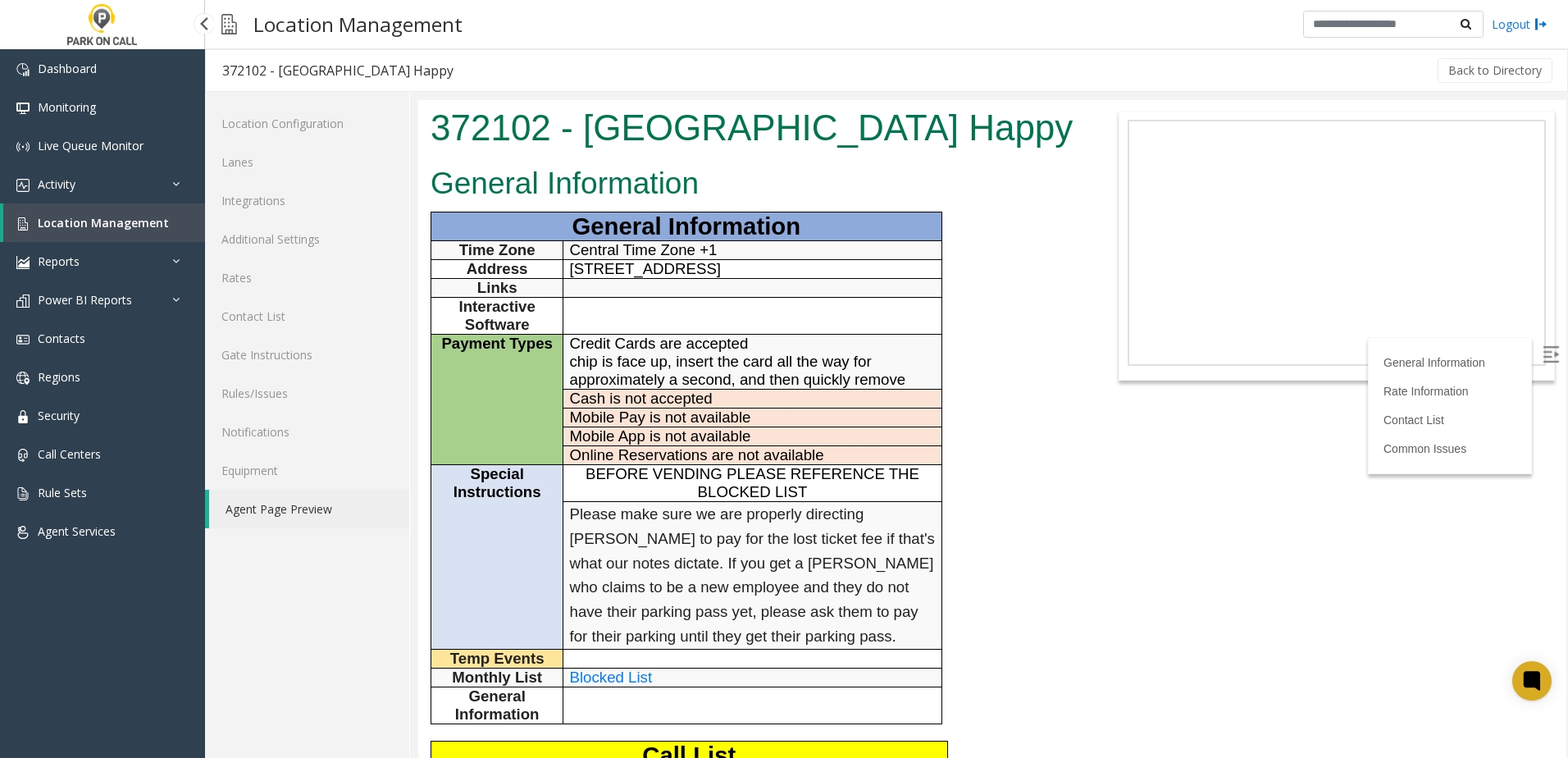
click at [91, 231] on link "Location Management" at bounding box center [104, 223] width 202 height 39
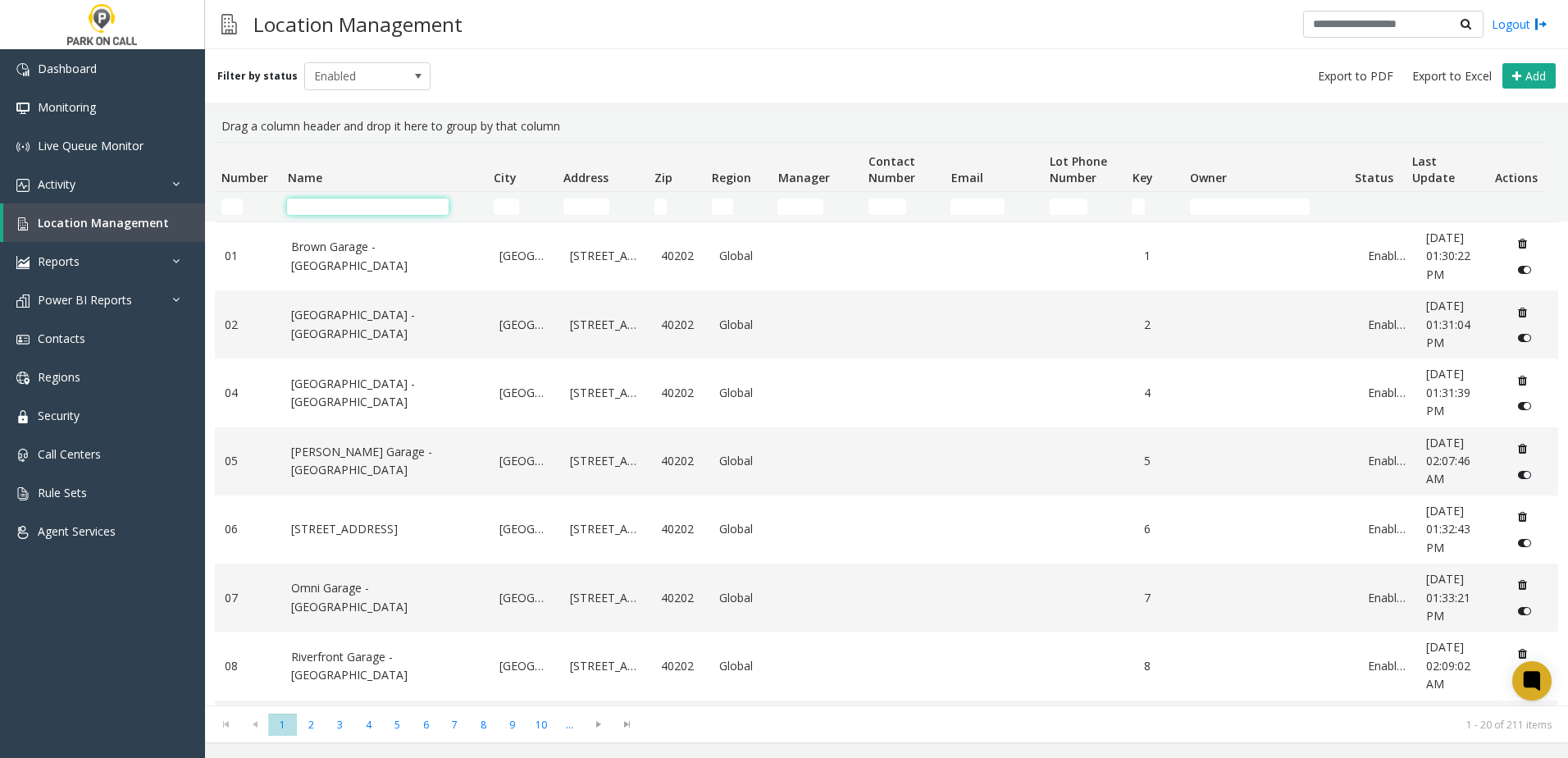
click at [417, 209] on input "Name Filter" at bounding box center [368, 207] width 162 height 17
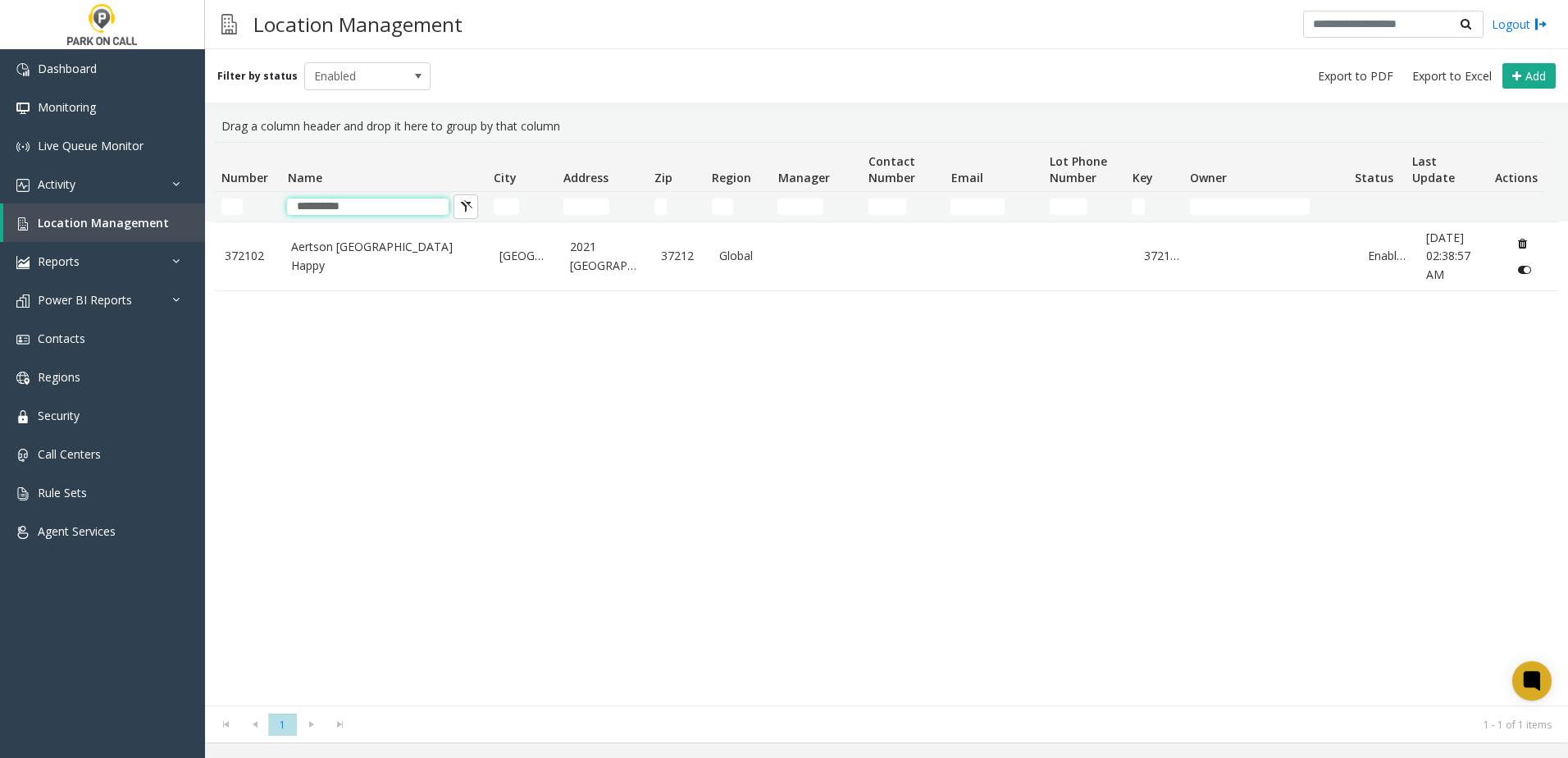
type input "**********"
click at [378, 336] on div "372102 [GEOGRAPHIC_DATA] [GEOGRAPHIC_DATA] 37212 Global 372102 Enabled [DATE] 0…" at bounding box center [887, 463] width 1343 height 484
click at [404, 428] on div "372102 [GEOGRAPHIC_DATA] [GEOGRAPHIC_DATA] 37212 Global 372102 Enabled [DATE] 0…" at bounding box center [887, 463] width 1343 height 484
click at [86, 221] on span "Location Management" at bounding box center [103, 223] width 131 height 16
drag, startPoint x: 406, startPoint y: 213, endPoint x: 116, endPoint y: 201, distance: 290.2
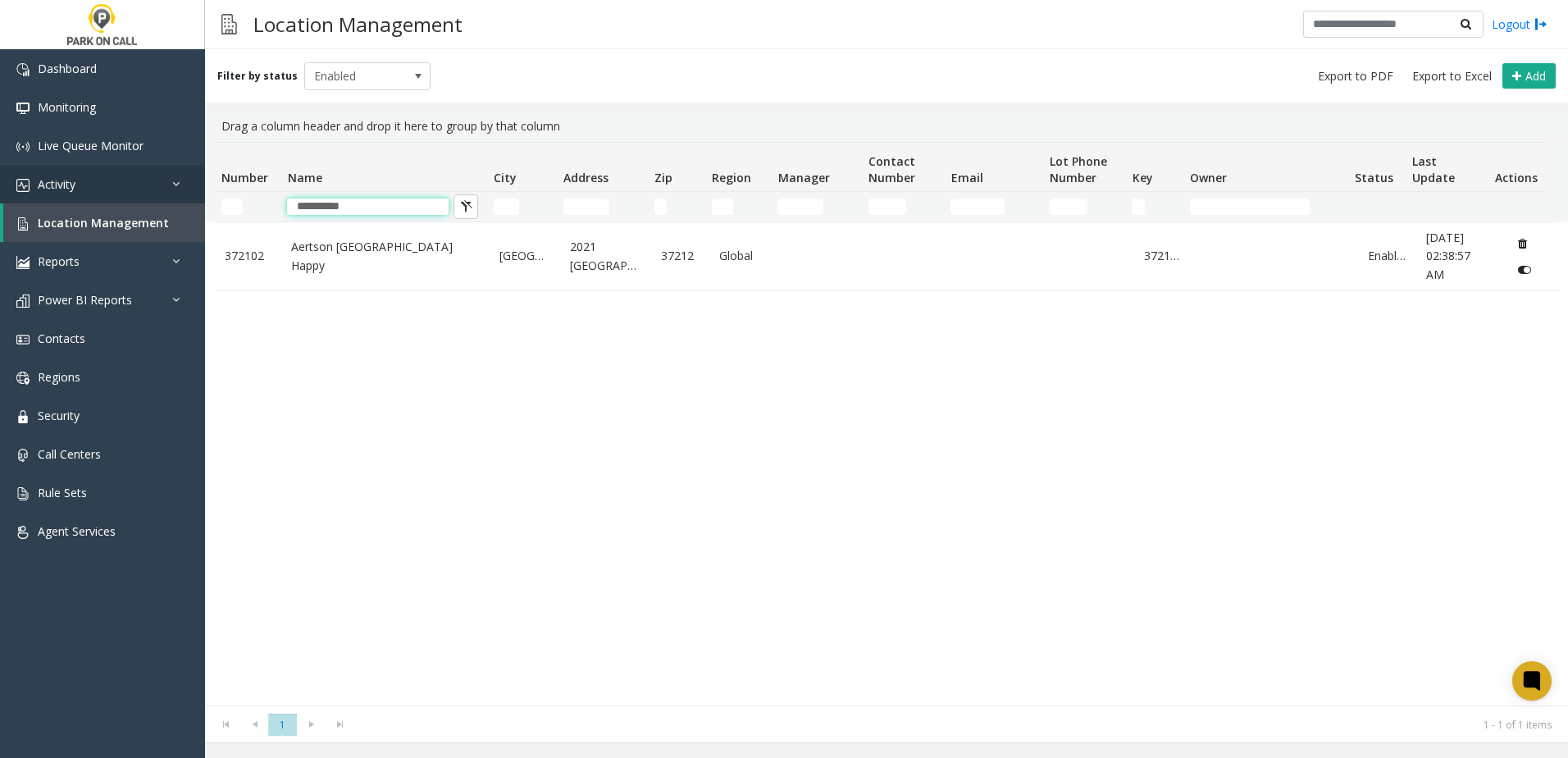
click at [116, 201] on app-root "**********" at bounding box center [784, 379] width 1568 height 758
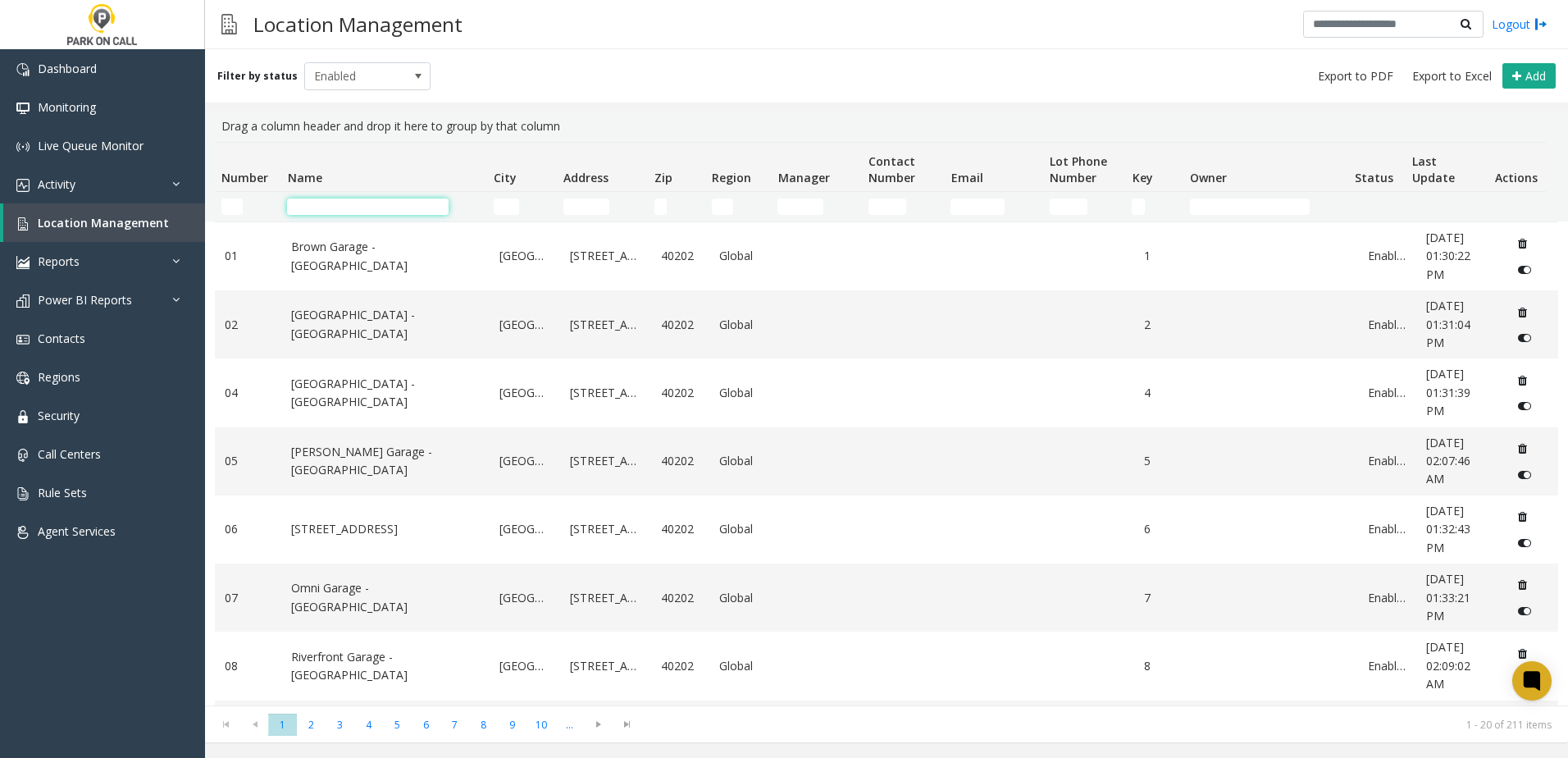
scroll to position [328, 0]
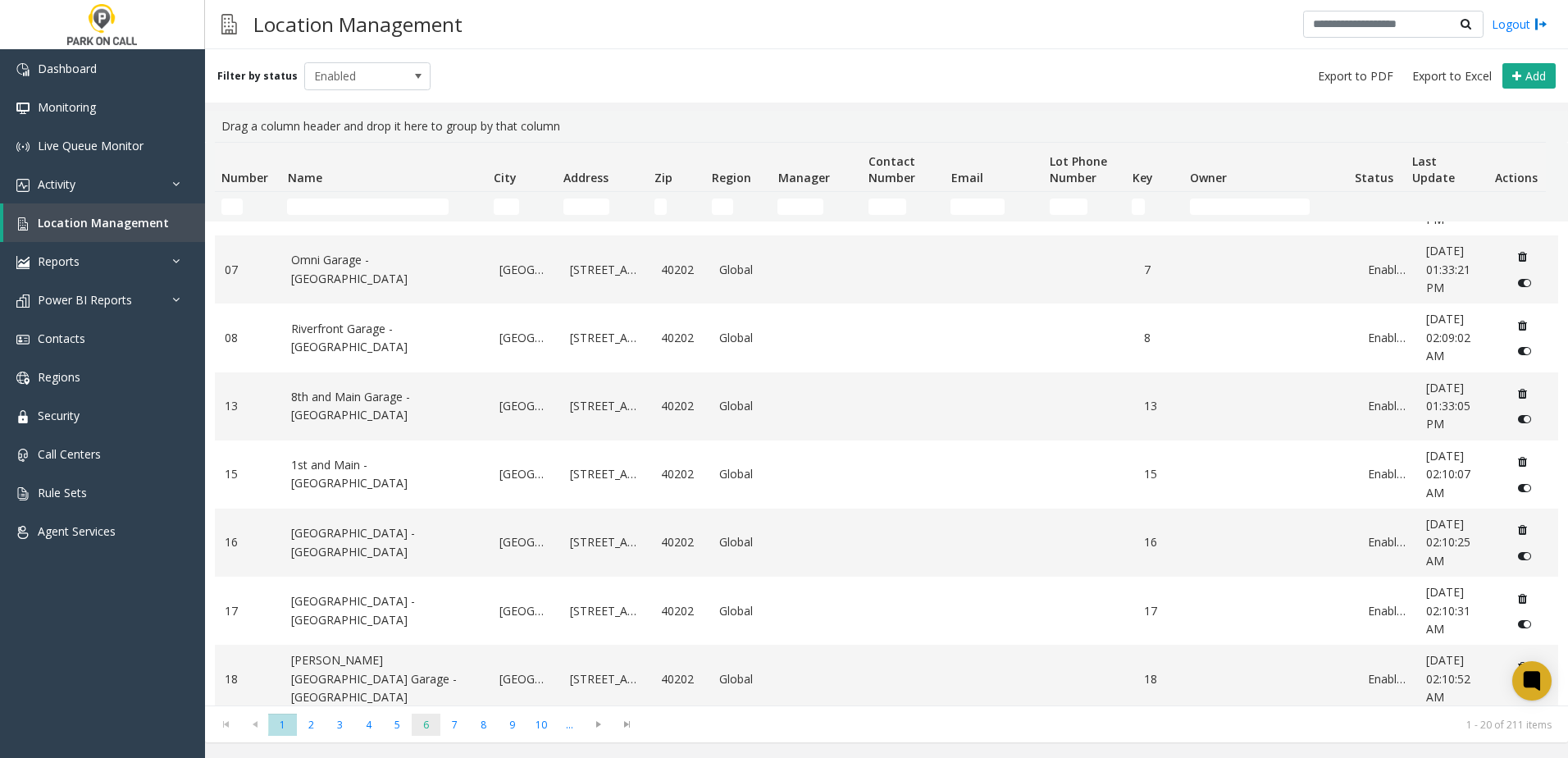
click at [429, 731] on span "6" at bounding box center [426, 724] width 28 height 22
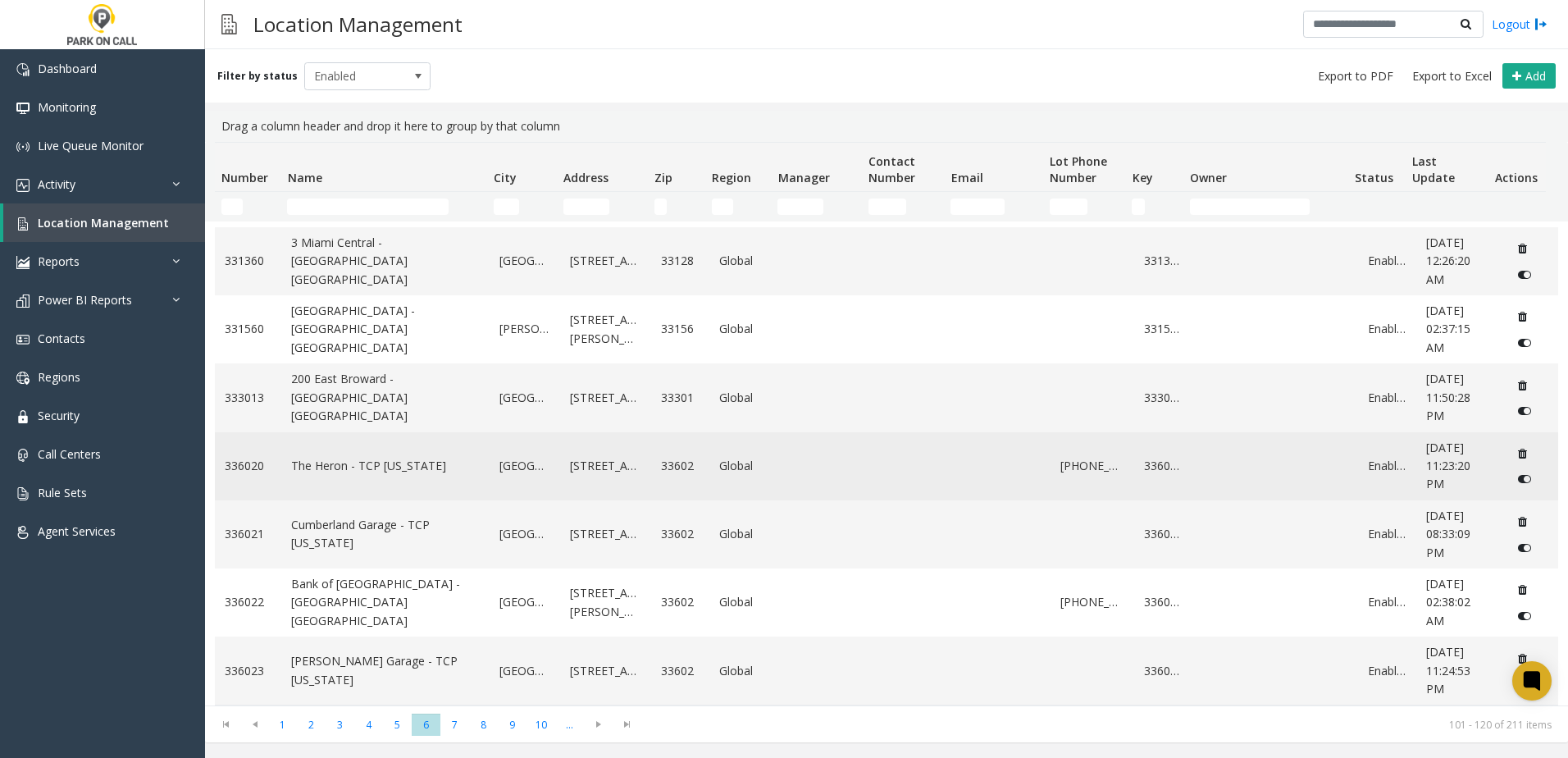
scroll to position [1012, 0]
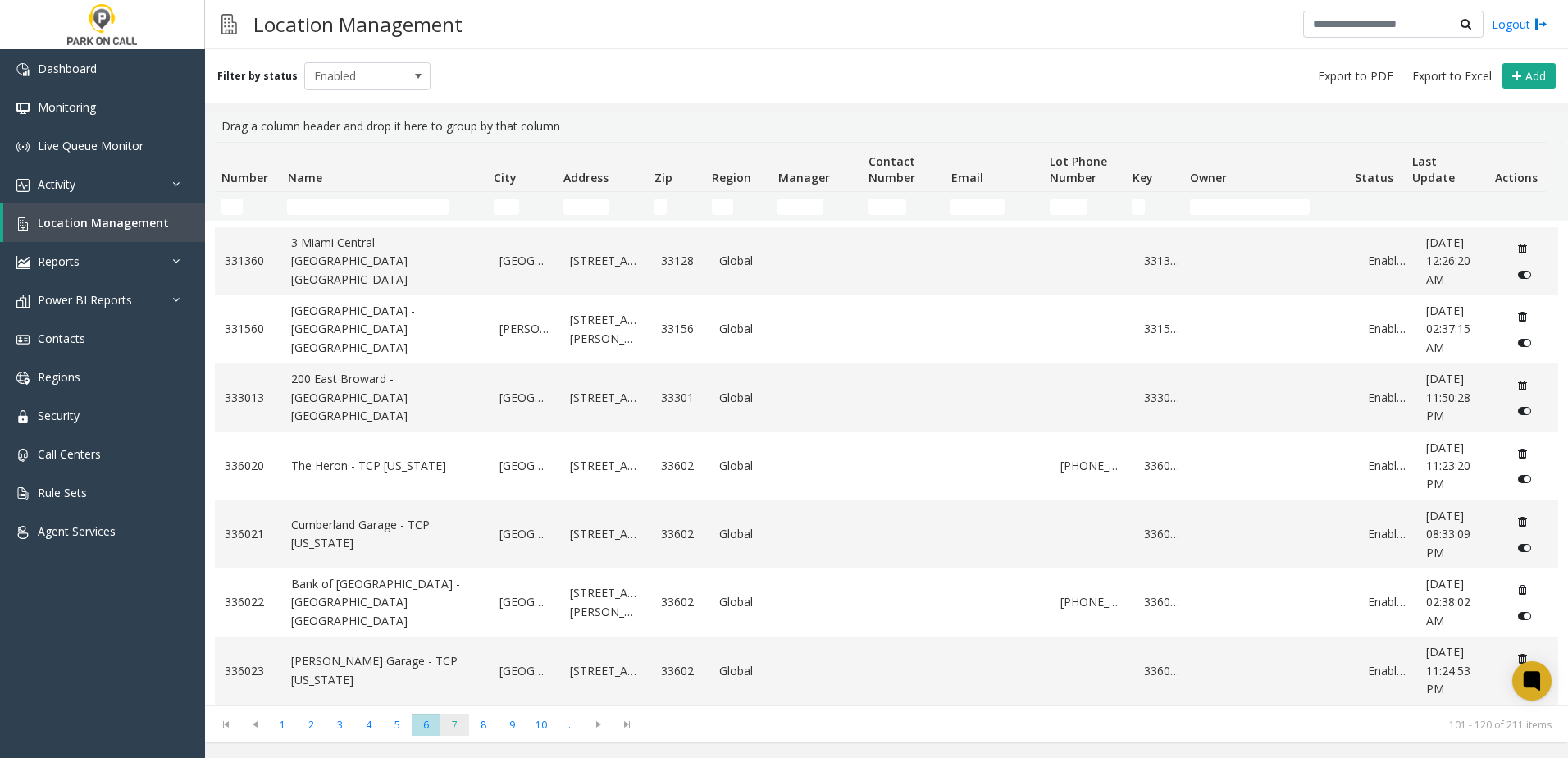
click at [461, 725] on span "7" at bounding box center [455, 724] width 28 height 22
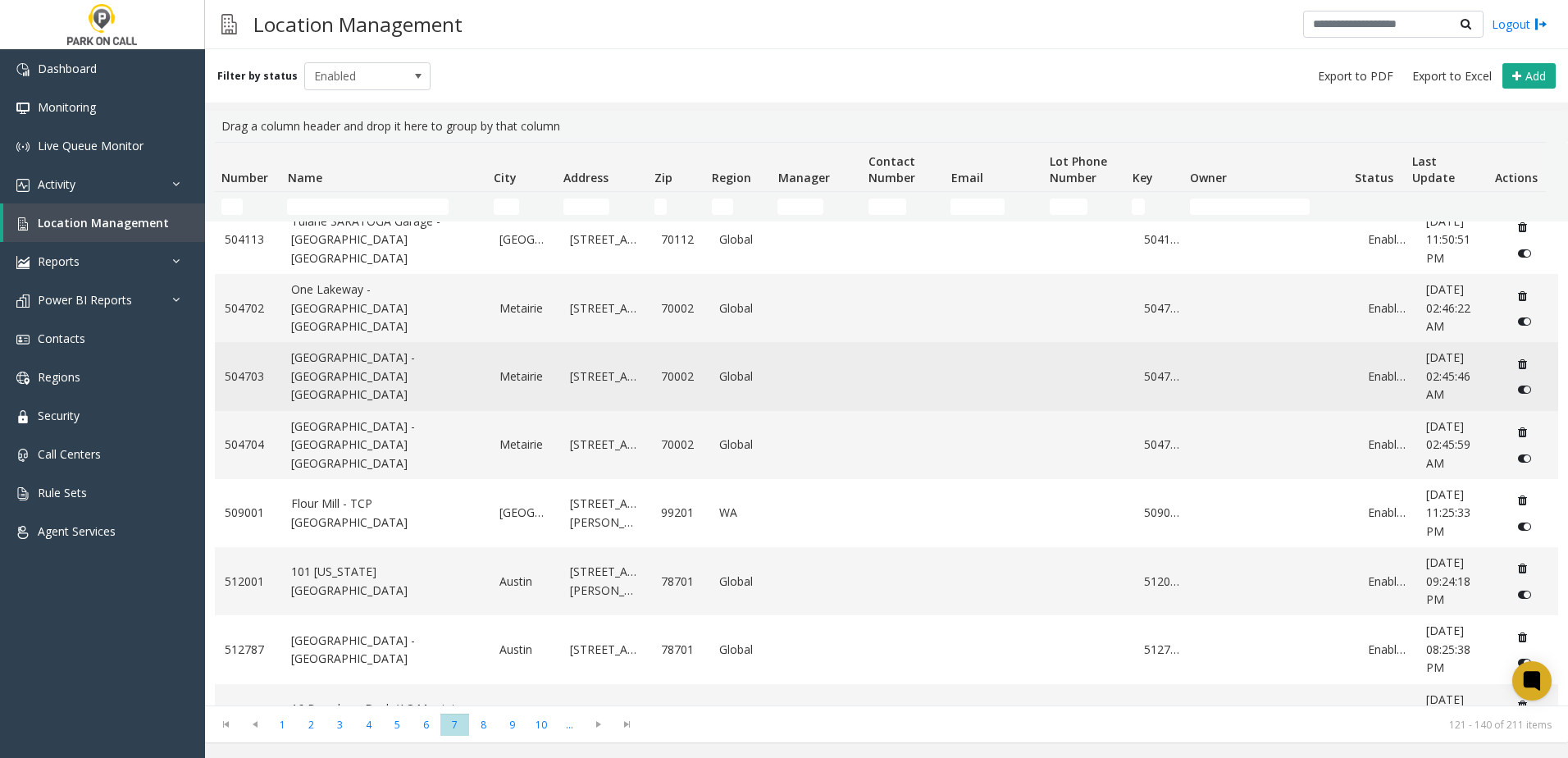
scroll to position [957, 0]
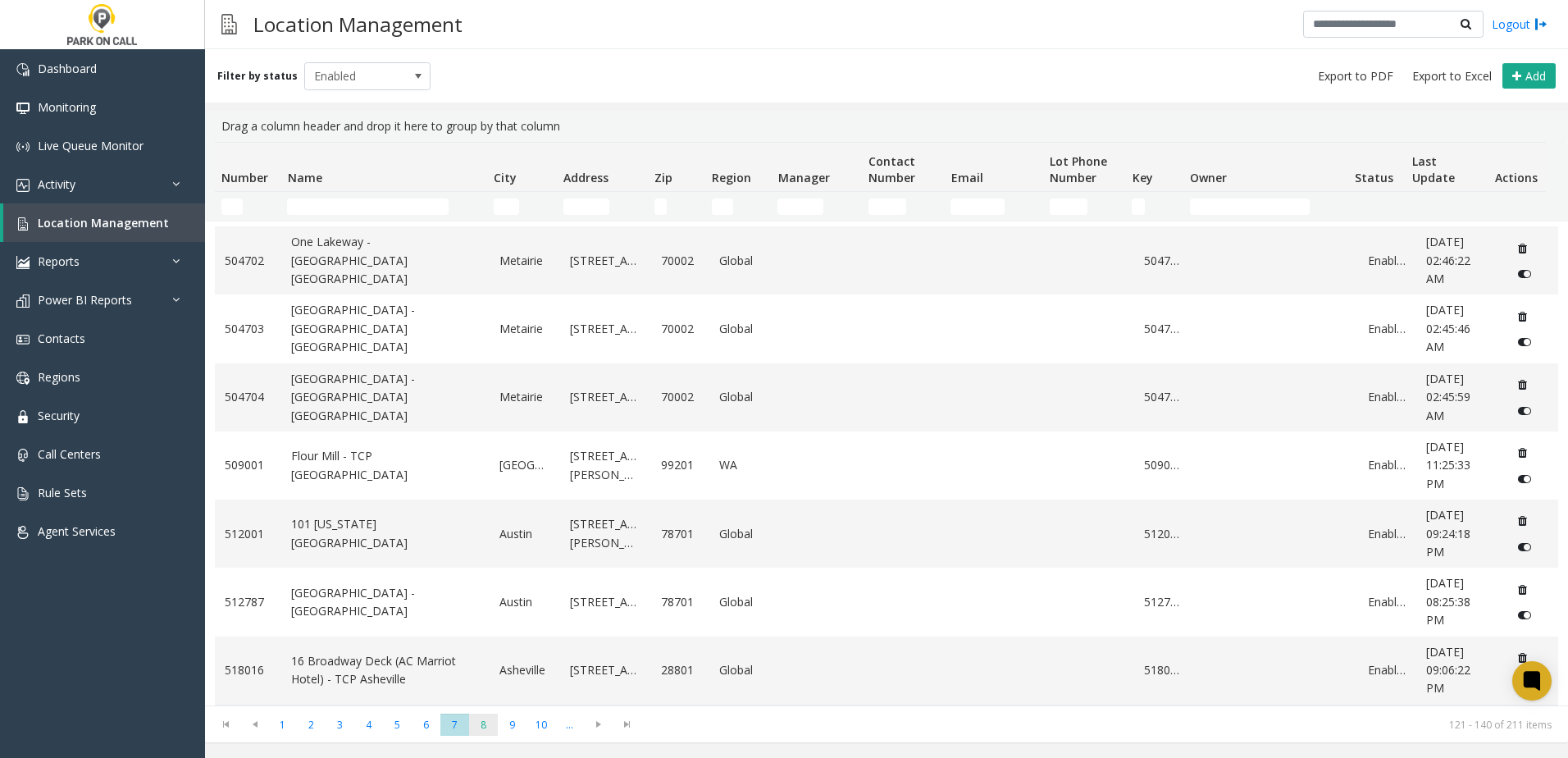
click at [484, 724] on span "8" at bounding box center [483, 724] width 28 height 22
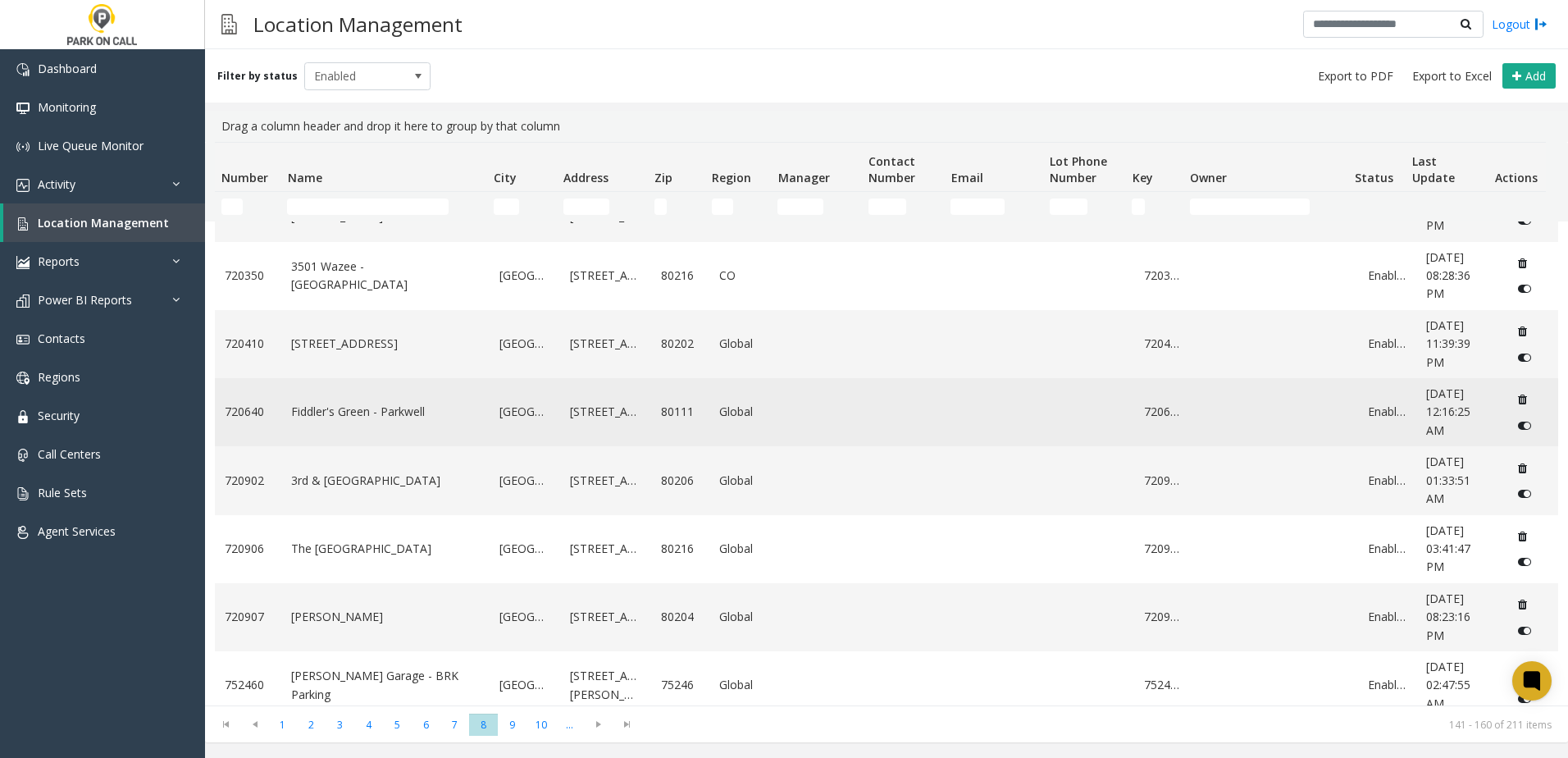
scroll to position [883, 0]
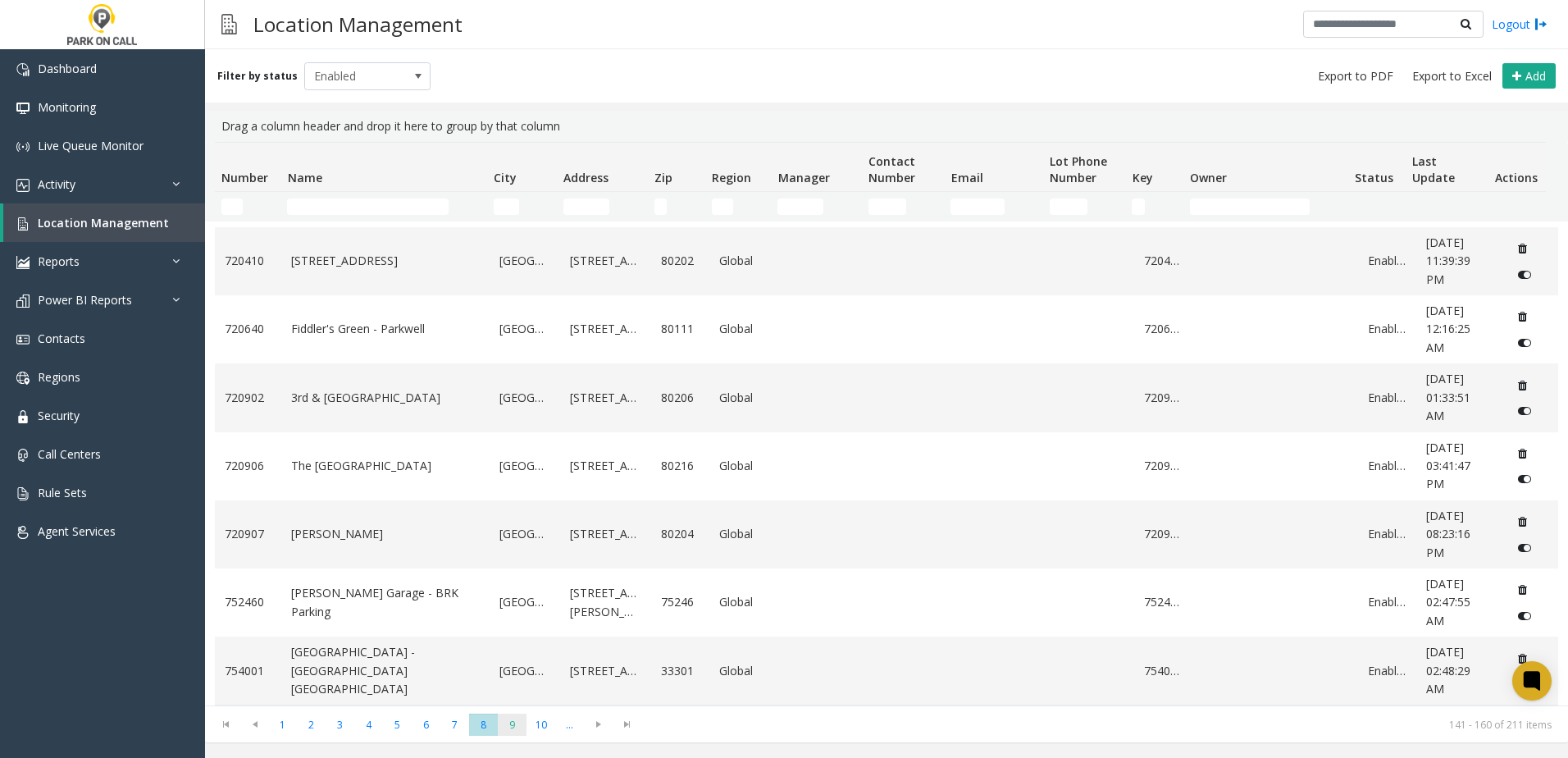
click at [516, 730] on span "9" at bounding box center [512, 724] width 28 height 22
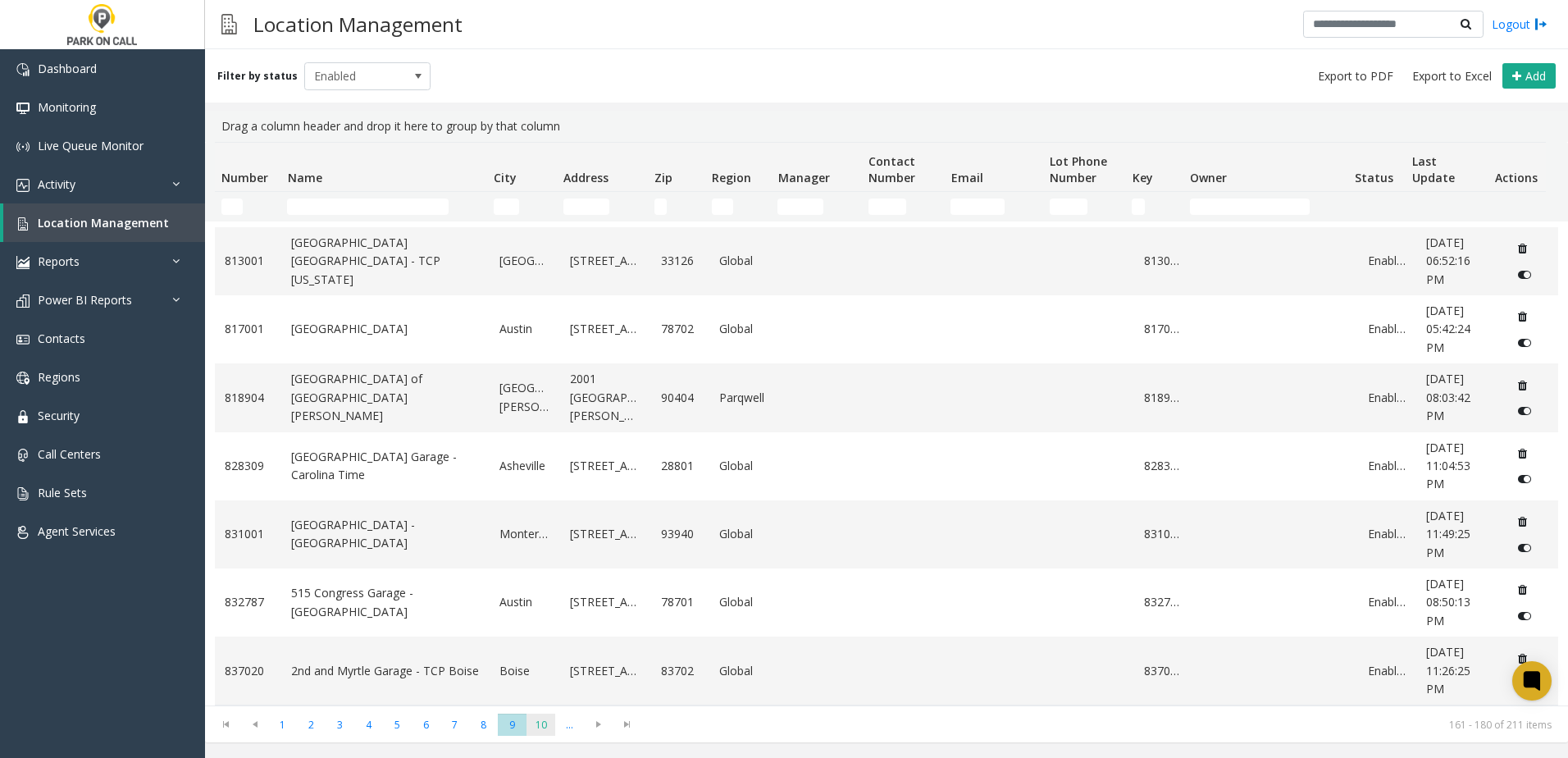
click at [548, 729] on span "10" at bounding box center [541, 724] width 28 height 22
